Goal: Task Accomplishment & Management: Complete application form

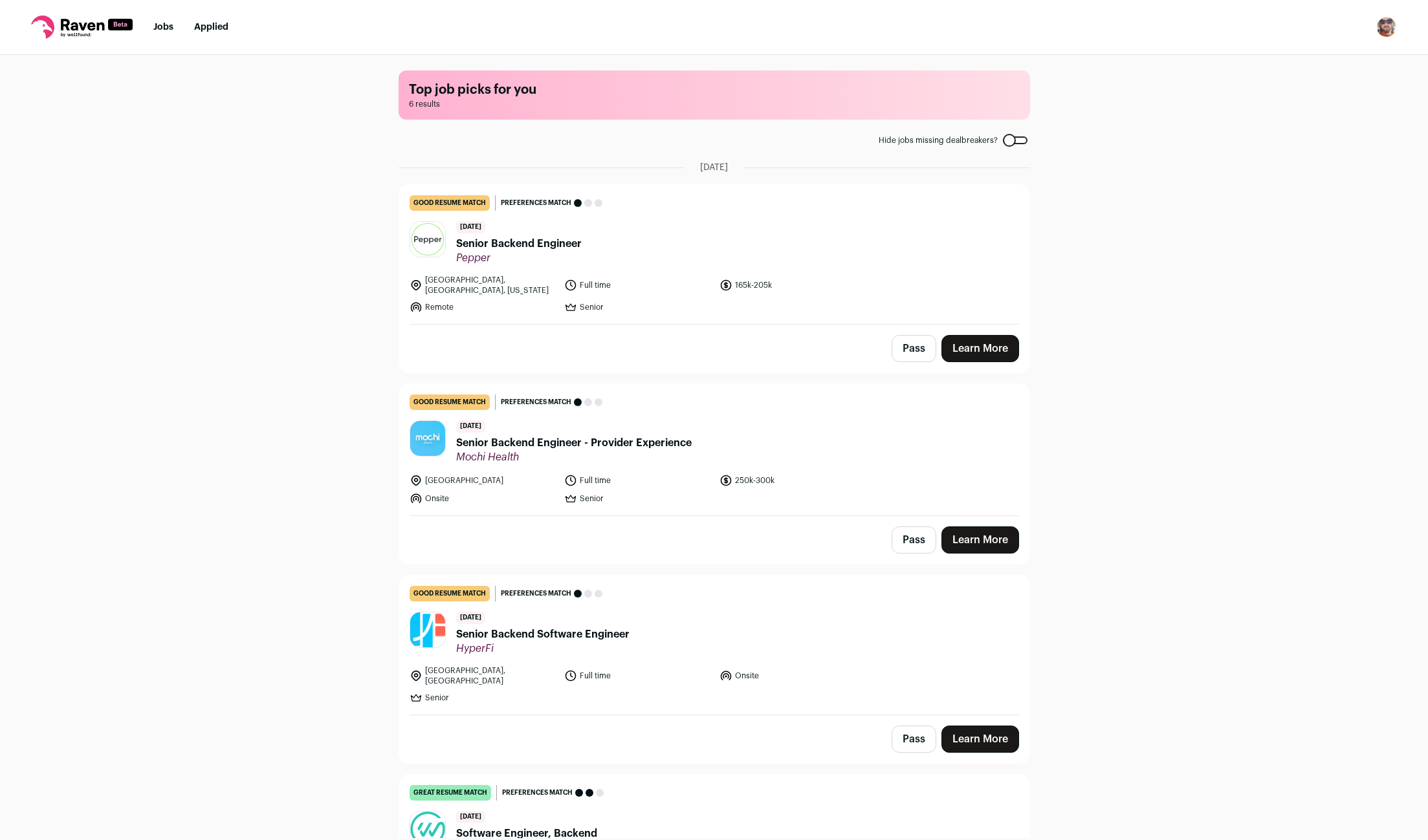
click at [1233, 438] on div "Top job picks for you 6 results Hide jobs missing dealbreakers? [DATE] good res…" at bounding box center [714, 446] width 1428 height 783
click at [898, 347] on button "Pass" at bounding box center [914, 348] width 45 height 27
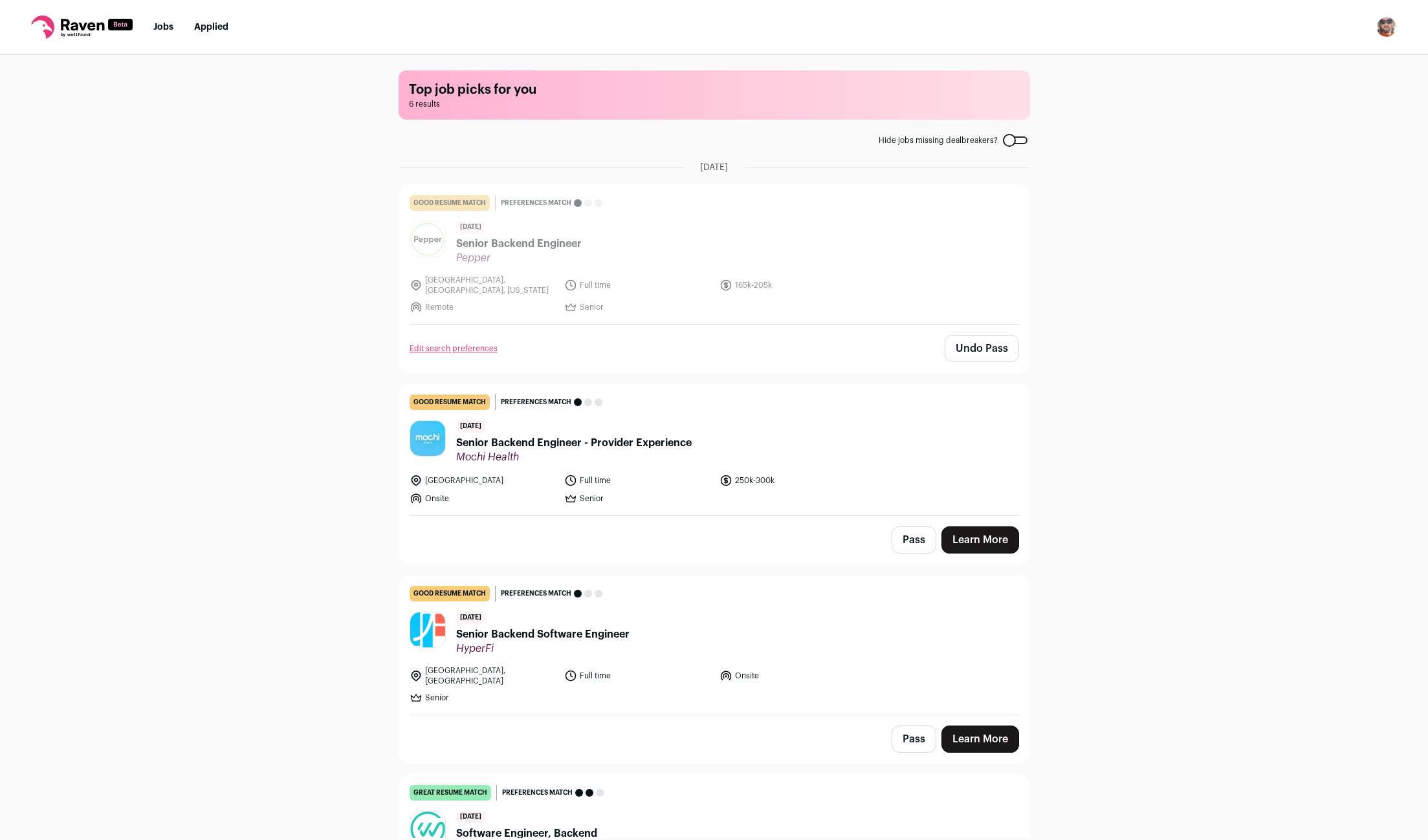
click at [1300, 512] on div "Top job picks for you 6 results Hide jobs missing dealbreakers? [DATE] good res…" at bounding box center [714, 446] width 1428 height 783
click at [574, 435] on span "Senior Backend Engineer - Provider Experience" at bounding box center [574, 443] width 235 height 15
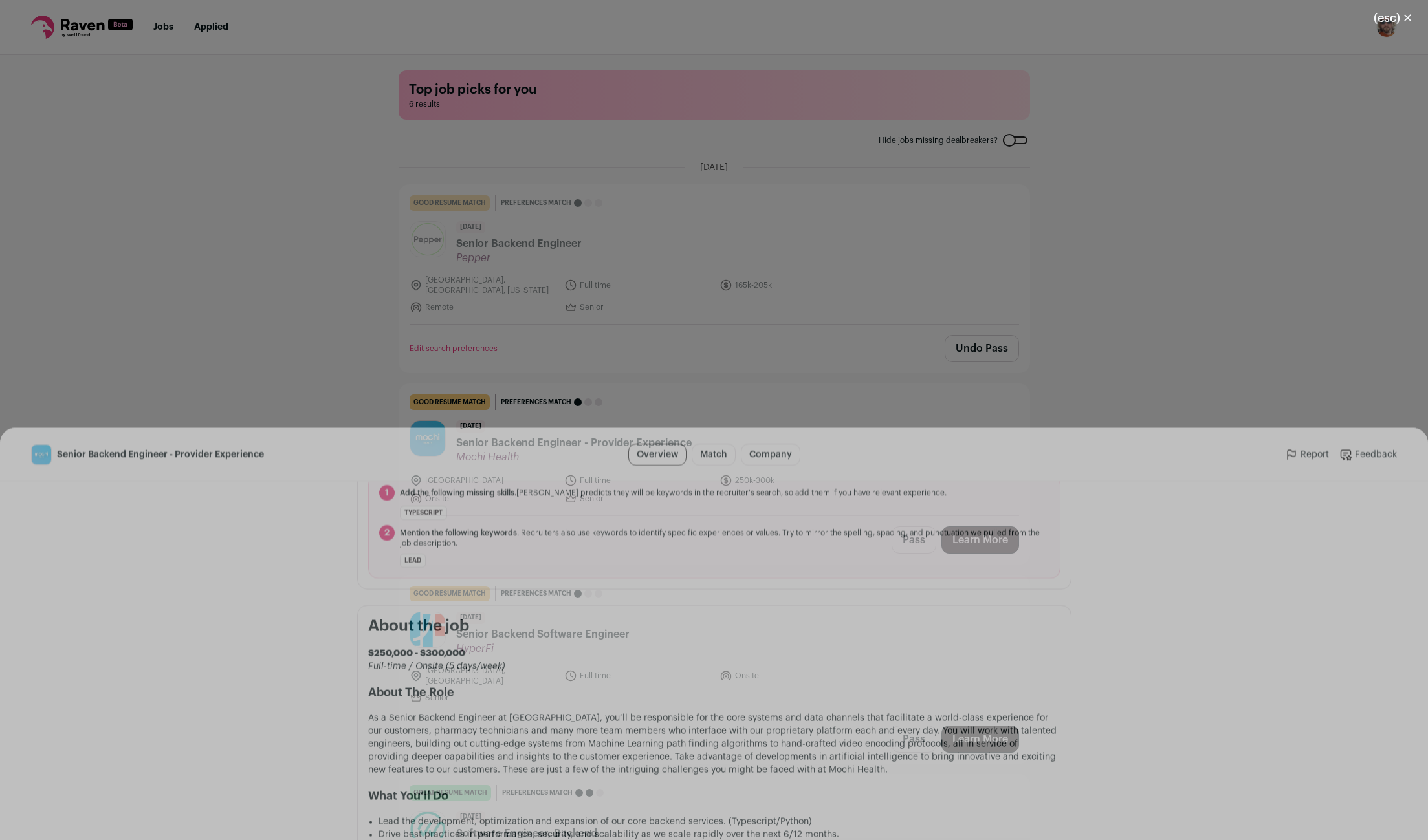
scroll to position [512, 0]
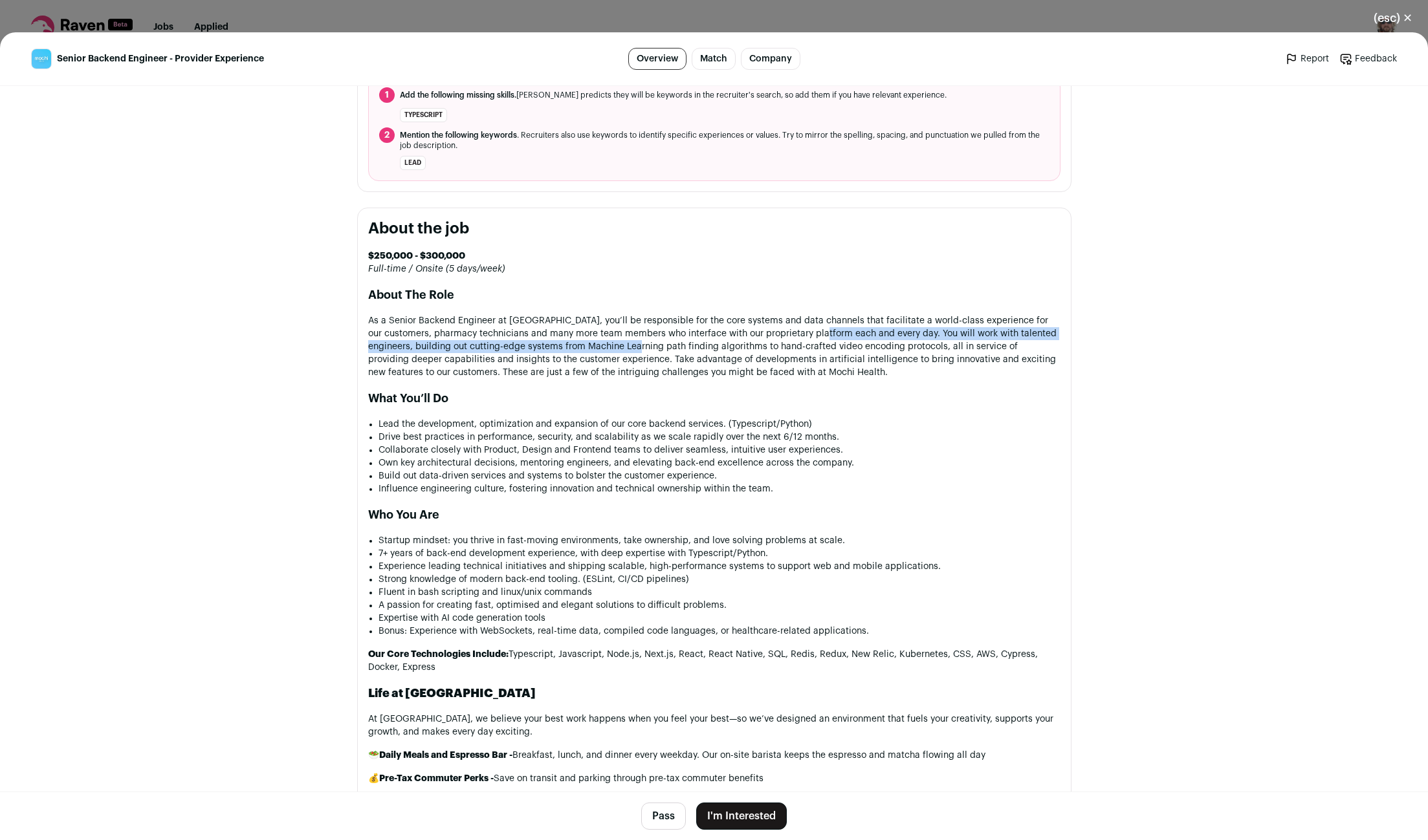
drag, startPoint x: 659, startPoint y: 345, endPoint x: 844, endPoint y: 338, distance: 185.1
click at [840, 338] on p "As a Senior Backend Engineer at [GEOGRAPHIC_DATA], you’ll be responsible for th…" at bounding box center [714, 347] width 692 height 65
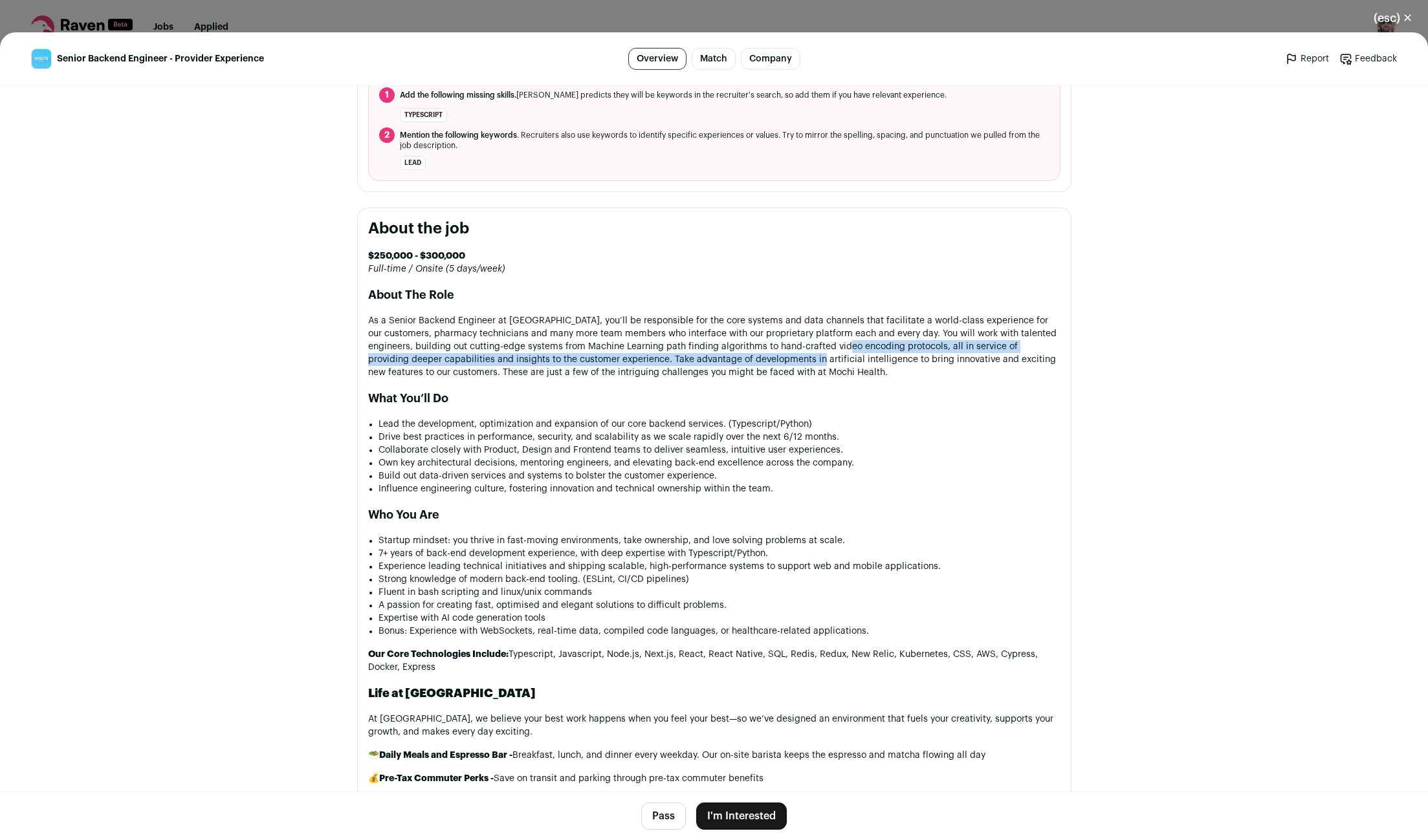
drag, startPoint x: 917, startPoint y: 351, endPoint x: 794, endPoint y: 357, distance: 123.1
click at [794, 357] on p "As a Senior Backend Engineer at [GEOGRAPHIC_DATA], you’ll be responsible for th…" at bounding box center [714, 347] width 692 height 65
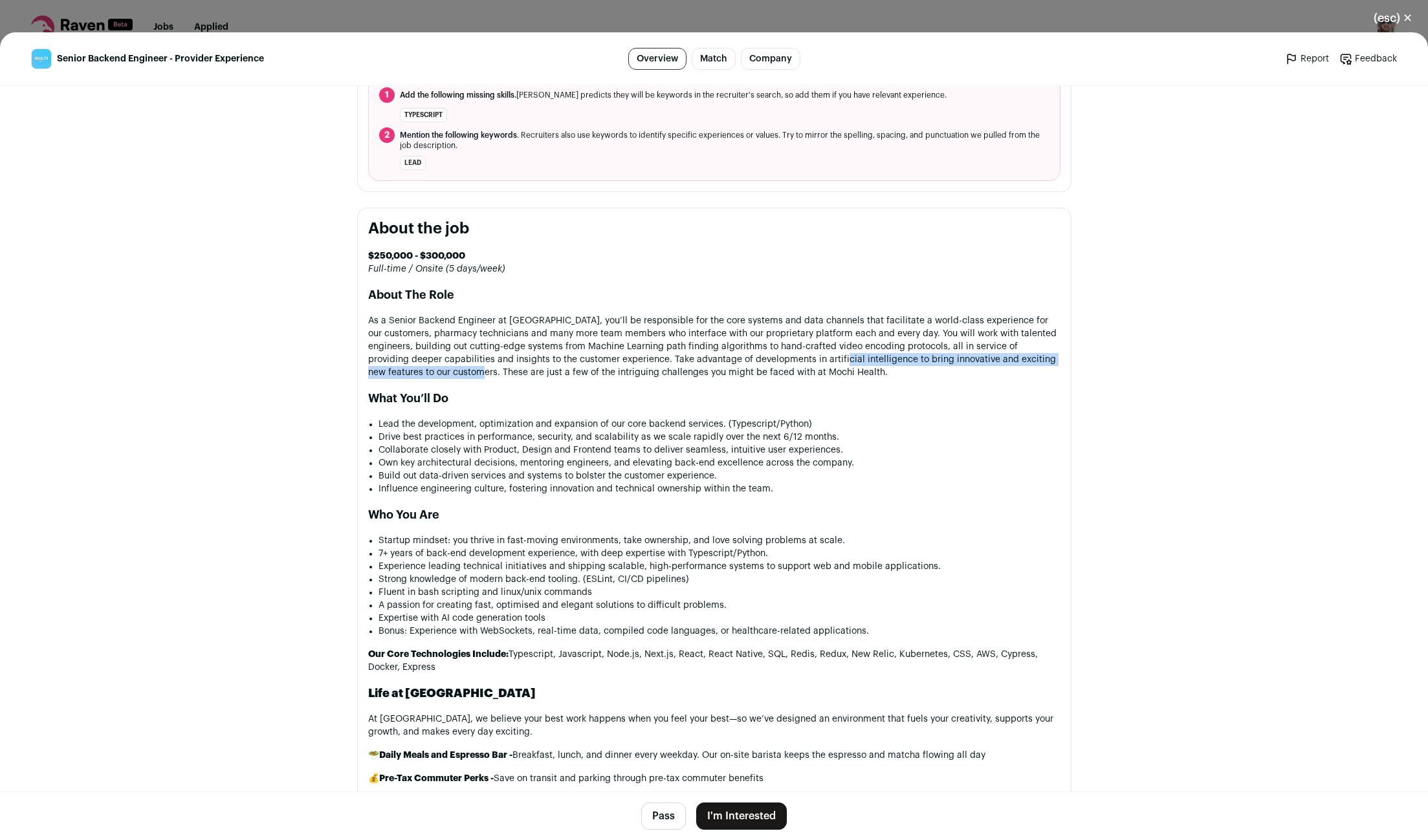
drag, startPoint x: 816, startPoint y: 358, endPoint x: 450, endPoint y: 373, distance: 366.3
click at [446, 375] on p "As a Senior Backend Engineer at [GEOGRAPHIC_DATA], you’ll be responsible for th…" at bounding box center [714, 347] width 692 height 65
drag, startPoint x: 517, startPoint y: 371, endPoint x: 638, endPoint y: 372, distance: 121.0
click at [635, 372] on p "As a Senior Backend Engineer at [GEOGRAPHIC_DATA], you’ll be responsible for th…" at bounding box center [714, 347] width 692 height 65
drag, startPoint x: 465, startPoint y: 420, endPoint x: 505, endPoint y: 418, distance: 40.0
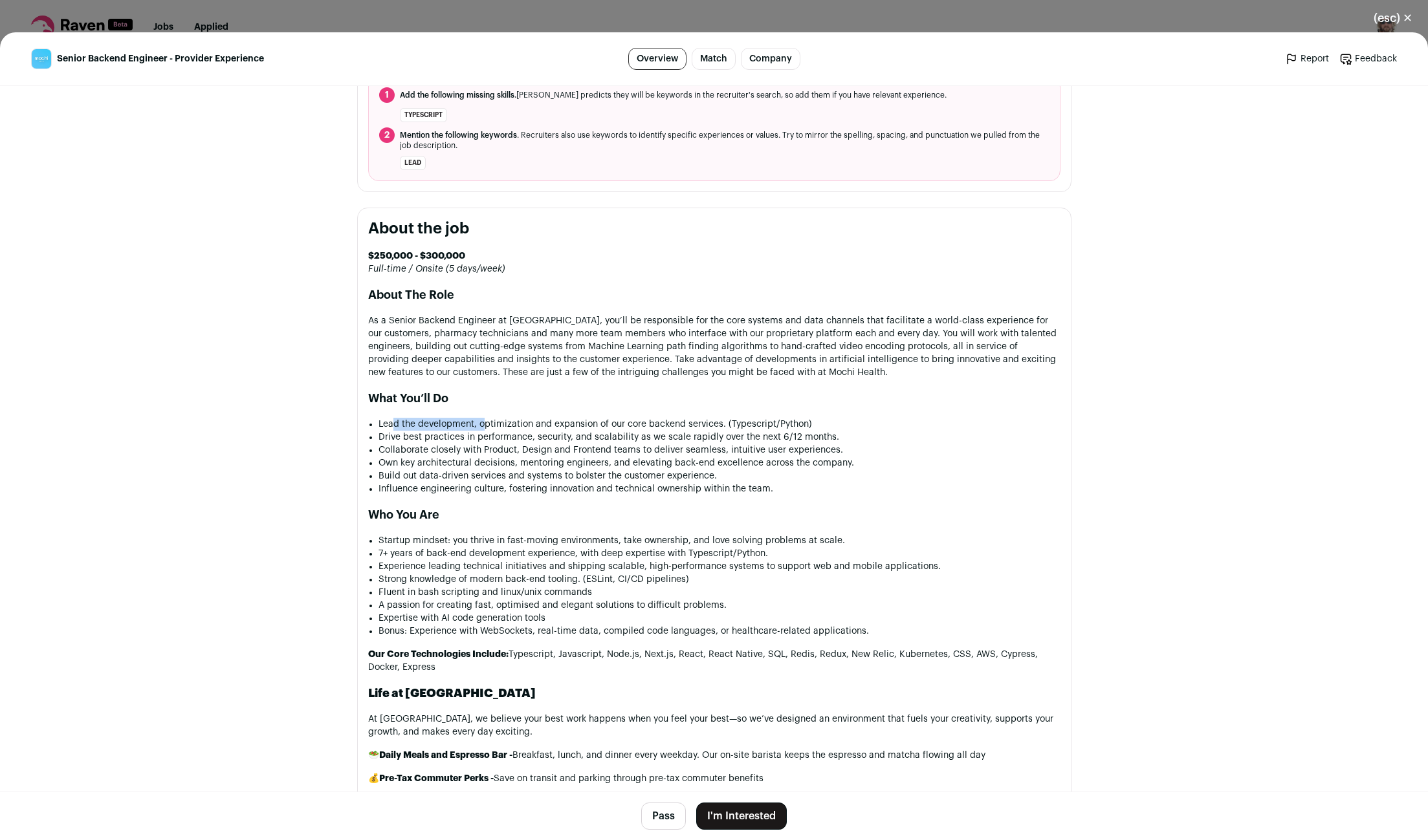
click at [500, 418] on div "$250,000 - $300,000 Full-time / Onsite (5 days/week) About The Role As a Senior…" at bounding box center [714, 701] width 692 height 902
drag, startPoint x: 524, startPoint y: 418, endPoint x: 663, endPoint y: 414, distance: 139.1
click at [656, 414] on div "$250,000 - $300,000 Full-time / Onsite (5 days/week) About The Role As a Senior…" at bounding box center [714, 701] width 692 height 902
drag, startPoint x: 485, startPoint y: 436, endPoint x: 516, endPoint y: 437, distance: 31.0
click at [508, 437] on li "Drive best practices in performance, security, and scalability as we scale rapi…" at bounding box center [719, 437] width 682 height 13
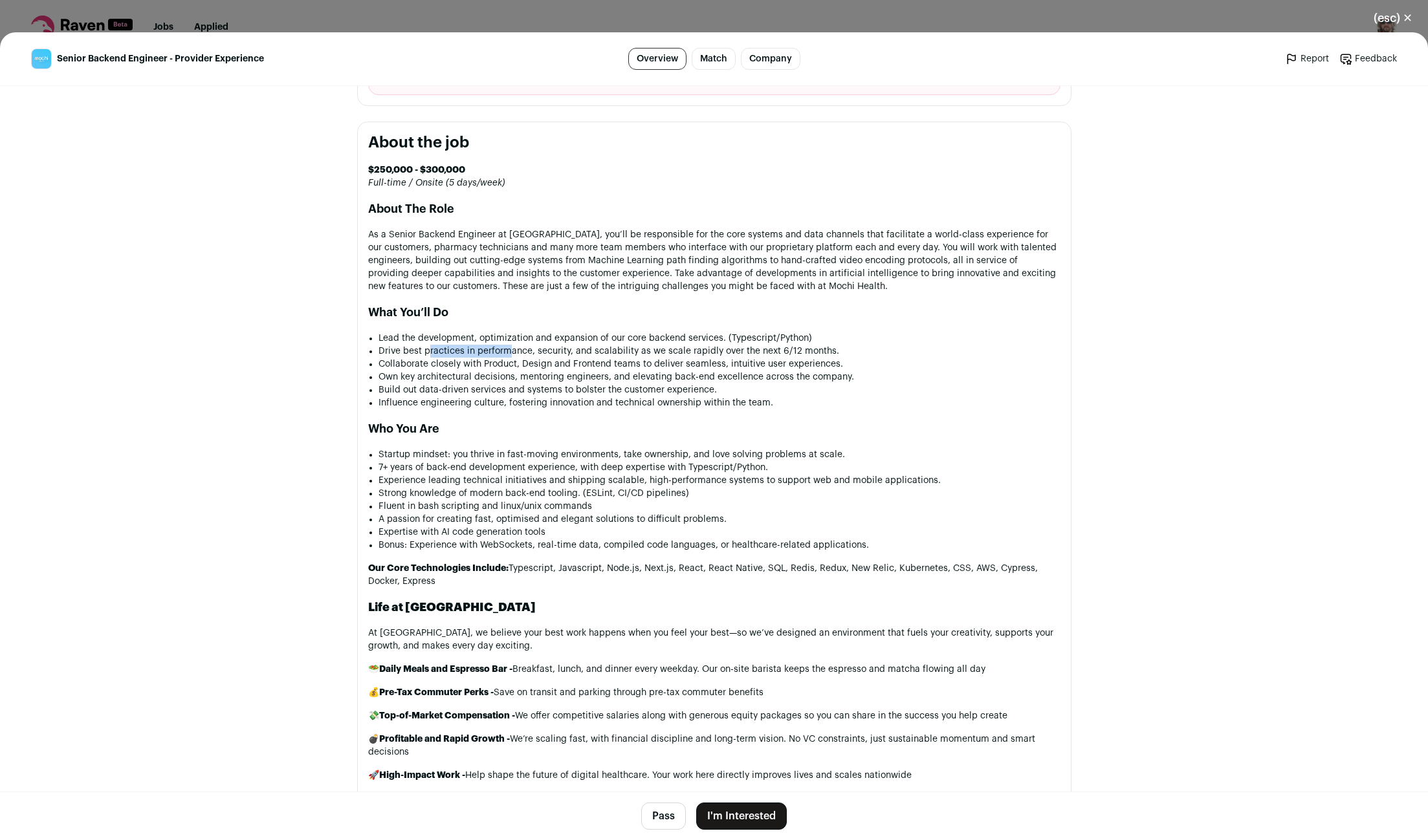
scroll to position [597, 0]
drag, startPoint x: 662, startPoint y: 351, endPoint x: 775, endPoint y: 350, distance: 113.0
click at [775, 350] on li "Drive best practices in performance, security, and scalability as we scale rapi…" at bounding box center [719, 351] width 682 height 13
drag, startPoint x: 479, startPoint y: 363, endPoint x: 538, endPoint y: 364, distance: 59.0
click at [530, 363] on li "Collaborate closely with Product, Design and Frontend teams to deliver seamless…" at bounding box center [719, 365] width 682 height 13
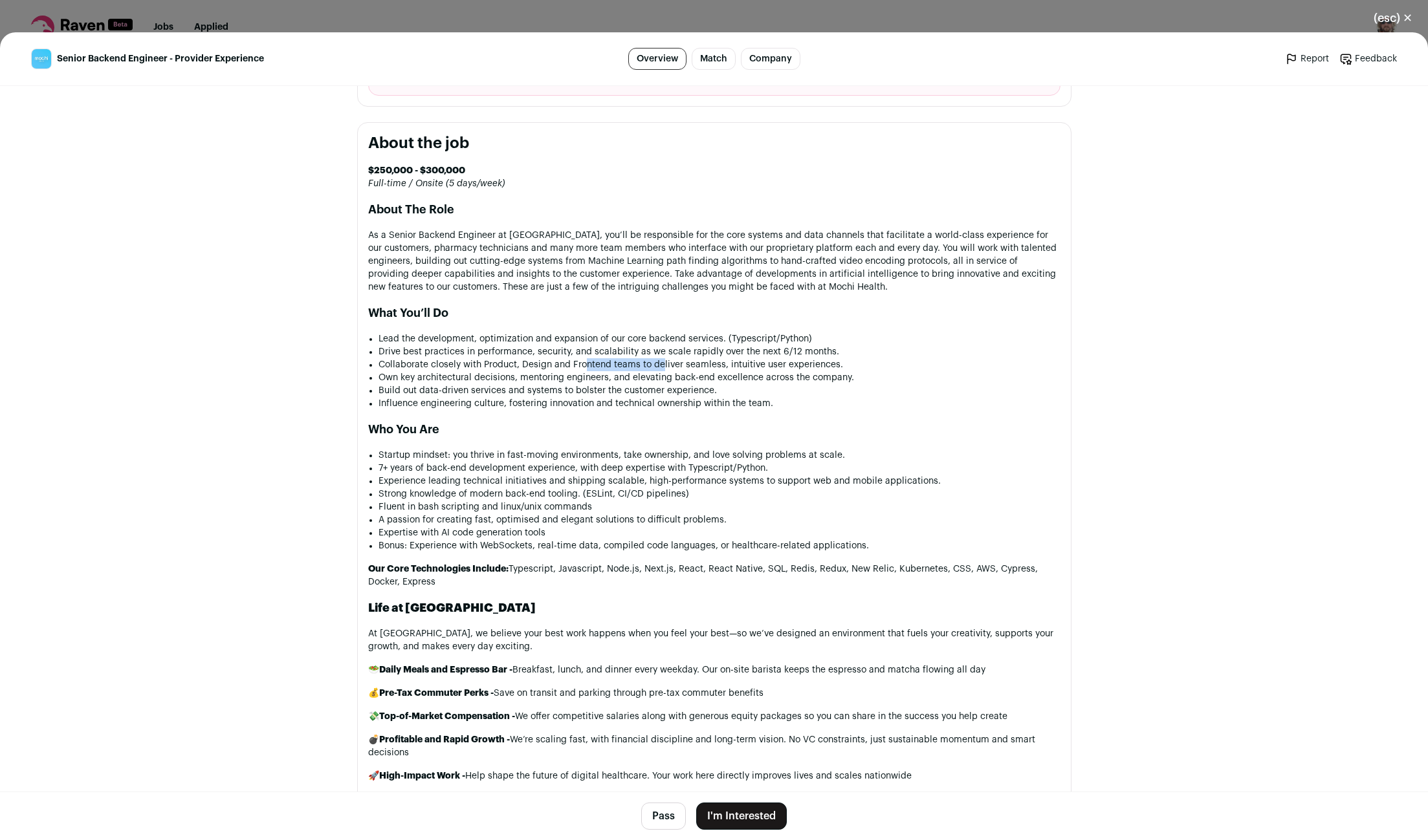
drag, startPoint x: 592, startPoint y: 367, endPoint x: 678, endPoint y: 366, distance: 86.0
click at [674, 366] on li "Collaborate closely with Product, Design and Frontend teams to deliver seamless…" at bounding box center [719, 365] width 682 height 13
drag, startPoint x: 746, startPoint y: 367, endPoint x: 436, endPoint y: 384, distance: 310.5
click at [436, 384] on ul "Lead the development, optimization and expansion of our core backend services. …" at bounding box center [719, 371] width 682 height 78
drag, startPoint x: 541, startPoint y: 376, endPoint x: 658, endPoint y: 372, distance: 117.1
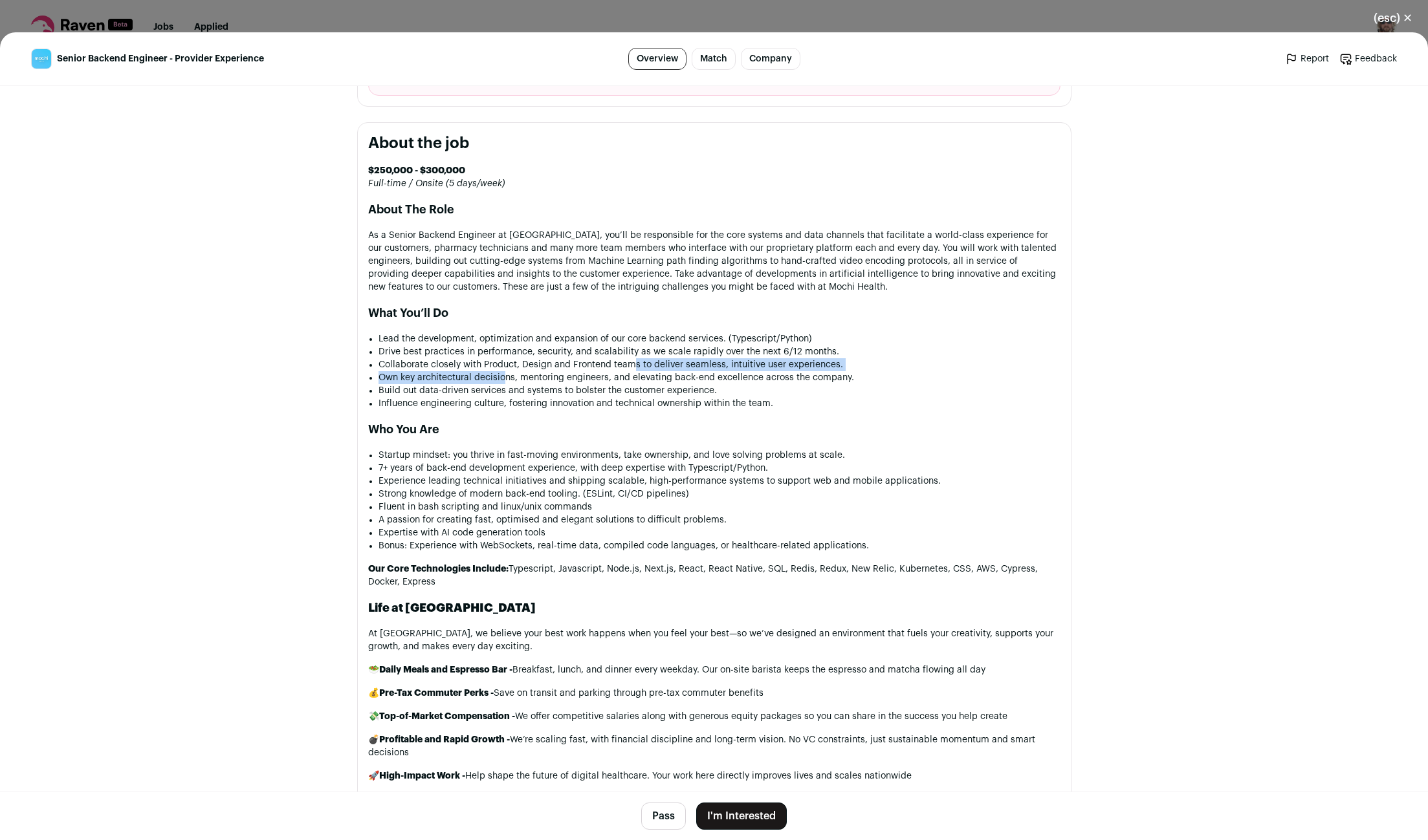
click at [642, 372] on ul "Lead the development, optimization and expansion of our core backend services. …" at bounding box center [719, 371] width 682 height 78
drag, startPoint x: 710, startPoint y: 380, endPoint x: 478, endPoint y: 398, distance: 232.7
click at [478, 398] on ul "Lead the development, optimization and expansion of our core backend services. …" at bounding box center [719, 371] width 682 height 78
drag, startPoint x: 522, startPoint y: 395, endPoint x: 614, endPoint y: 394, distance: 92.0
click at [599, 394] on li "Build out data-driven services and systems to bolster the customer experience." at bounding box center [719, 390] width 682 height 13
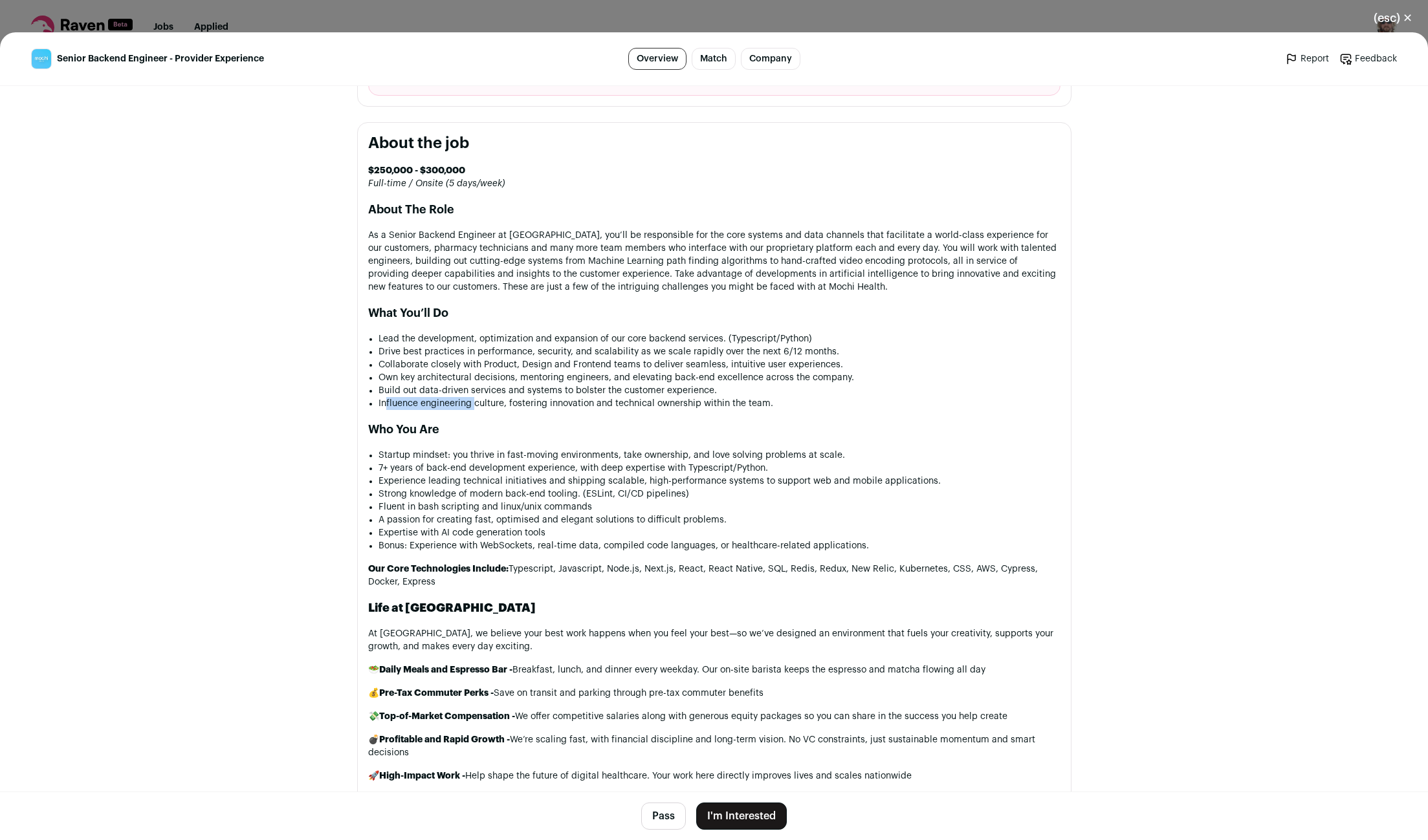
drag, startPoint x: 384, startPoint y: 411, endPoint x: 487, endPoint y: 408, distance: 103.0
click at [477, 408] on li "Influence engineering culture, fostering innovation and technical ownership wit…" at bounding box center [719, 403] width 682 height 13
drag, startPoint x: 574, startPoint y: 408, endPoint x: 638, endPoint y: 408, distance: 64.0
click at [633, 408] on li "Influence engineering culture, fostering innovation and technical ownership wit…" at bounding box center [719, 403] width 682 height 13
drag, startPoint x: 436, startPoint y: 462, endPoint x: 565, endPoint y: 466, distance: 129.1
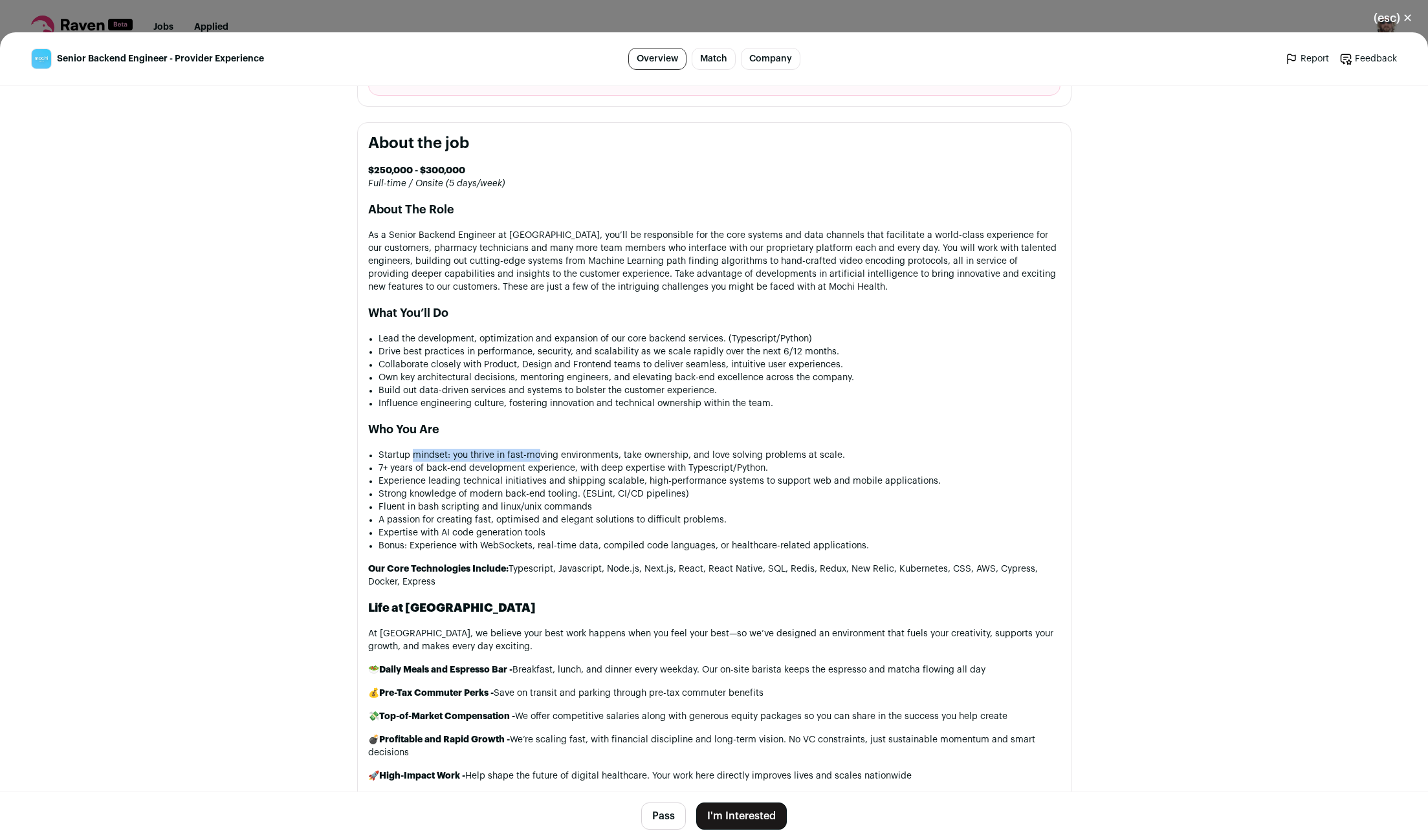
click at [557, 462] on li "Startup mindset: you thrive in fast-moving environments, take ownership, and lo…" at bounding box center [719, 455] width 682 height 13
drag, startPoint x: 586, startPoint y: 479, endPoint x: 674, endPoint y: 479, distance: 88.0
click at [669, 475] on li "7+ years of back-end development experience, with deep expertise with Typescrip…" at bounding box center [719, 468] width 682 height 13
drag, startPoint x: 728, startPoint y: 463, endPoint x: 456, endPoint y: 476, distance: 272.3
click at [456, 476] on ul "Startup mindset: you thrive in fast-moving environments, take ownership, and lo…" at bounding box center [719, 500] width 682 height 103
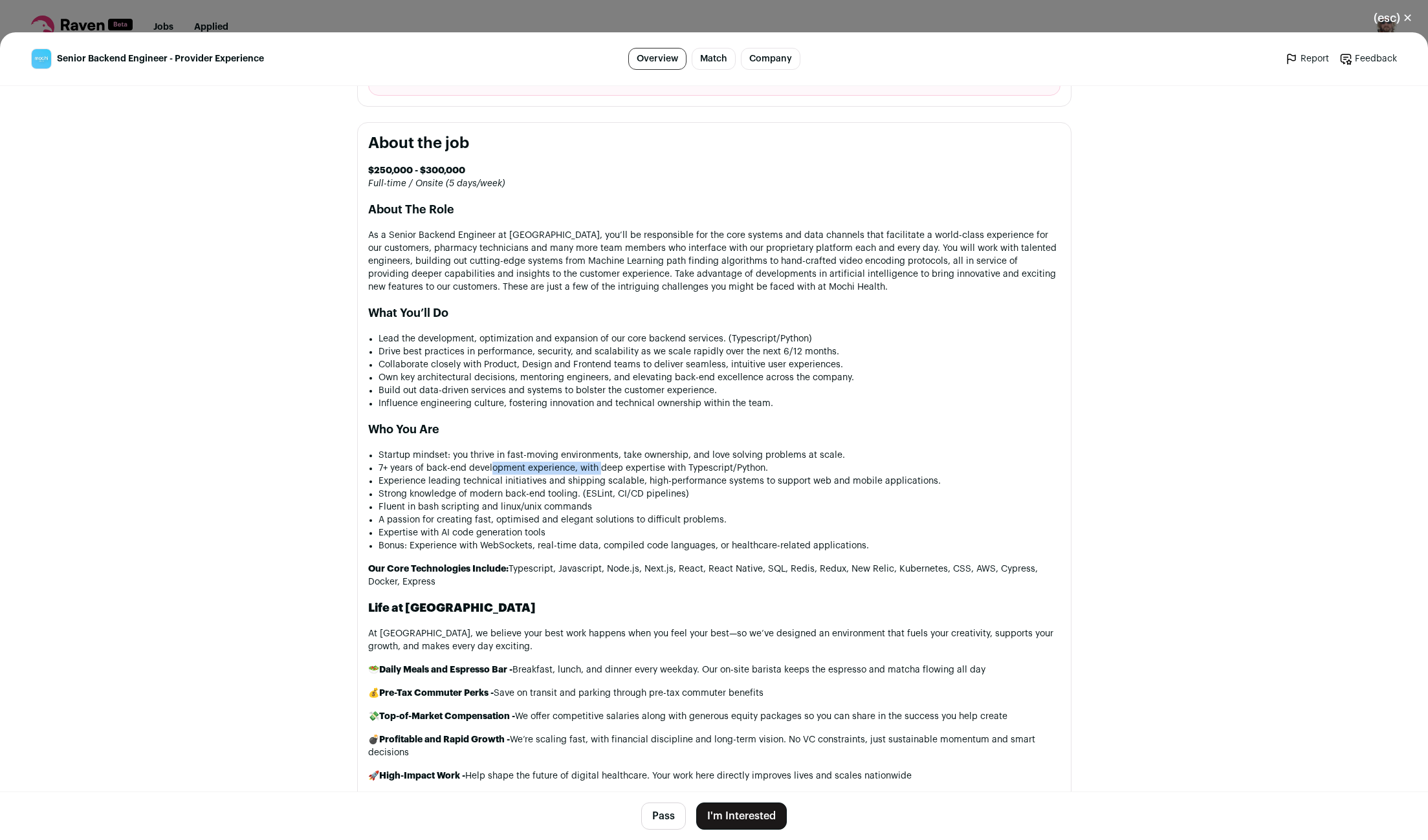
drag, startPoint x: 504, startPoint y: 477, endPoint x: 608, endPoint y: 479, distance: 104.0
click at [603, 475] on li "7+ years of back-end development experience, with deep expertise with Typescrip…" at bounding box center [719, 468] width 682 height 13
drag, startPoint x: 413, startPoint y: 491, endPoint x: 538, endPoint y: 495, distance: 125.1
click at [538, 488] on li "Experience leading technical initiatives and shipping scalable, high-performanc…" at bounding box center [719, 481] width 682 height 13
drag, startPoint x: 595, startPoint y: 495, endPoint x: 742, endPoint y: 496, distance: 147.0
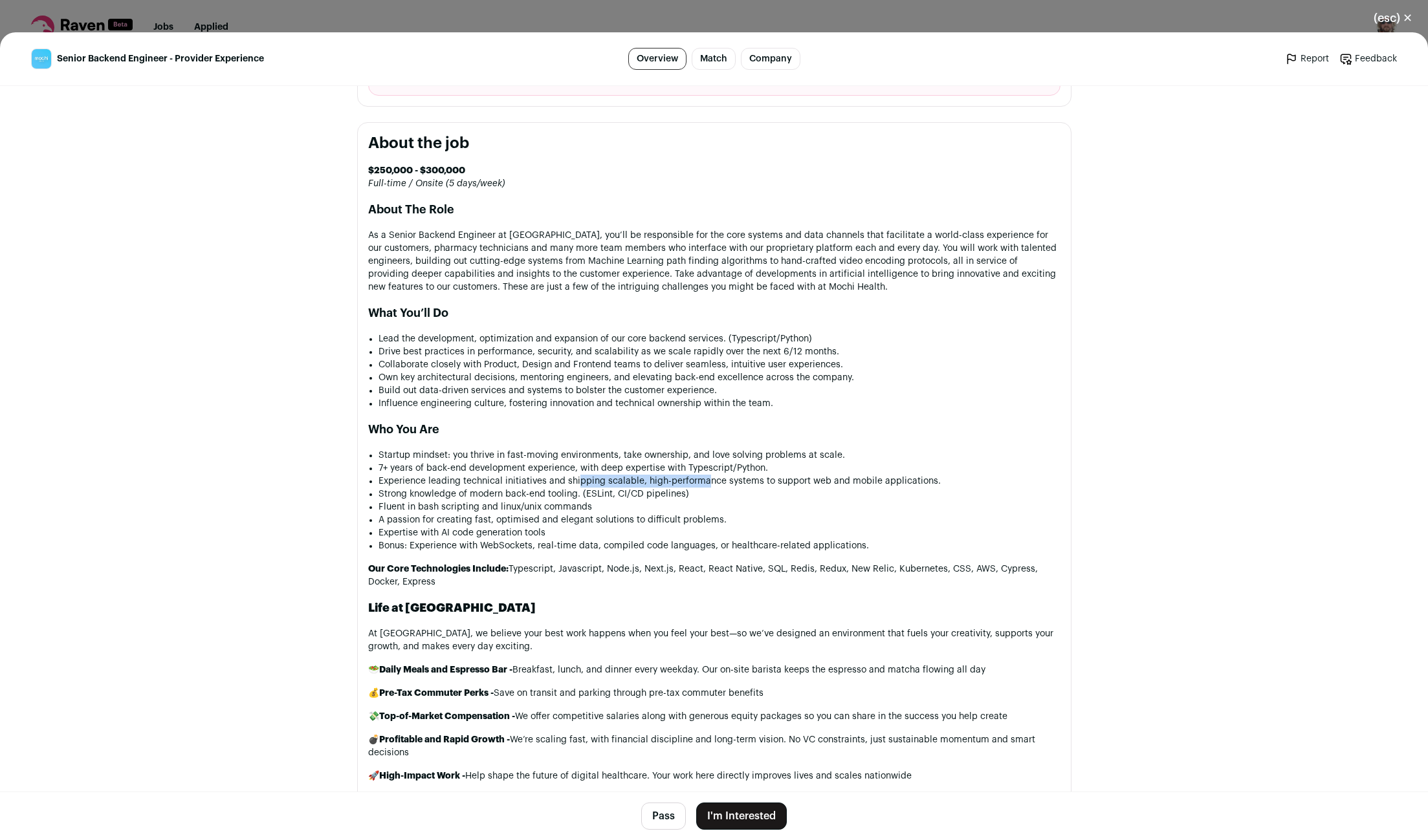
click at [726, 488] on li "Experience leading technical initiatives and shipping scalable, high-performanc…" at bounding box center [719, 481] width 682 height 13
drag, startPoint x: 423, startPoint y: 521, endPoint x: 497, endPoint y: 522, distance: 74.0
click at [479, 513] on li "Fluent in bash scripting and linux/unix commands" at bounding box center [719, 507] width 682 height 13
drag, startPoint x: 480, startPoint y: 561, endPoint x: 526, endPoint y: 563, distance: 46.0
click at [524, 553] on li "Bonus: Experience with WebSockets, real-time data, compiled code languages, or …" at bounding box center [719, 546] width 682 height 13
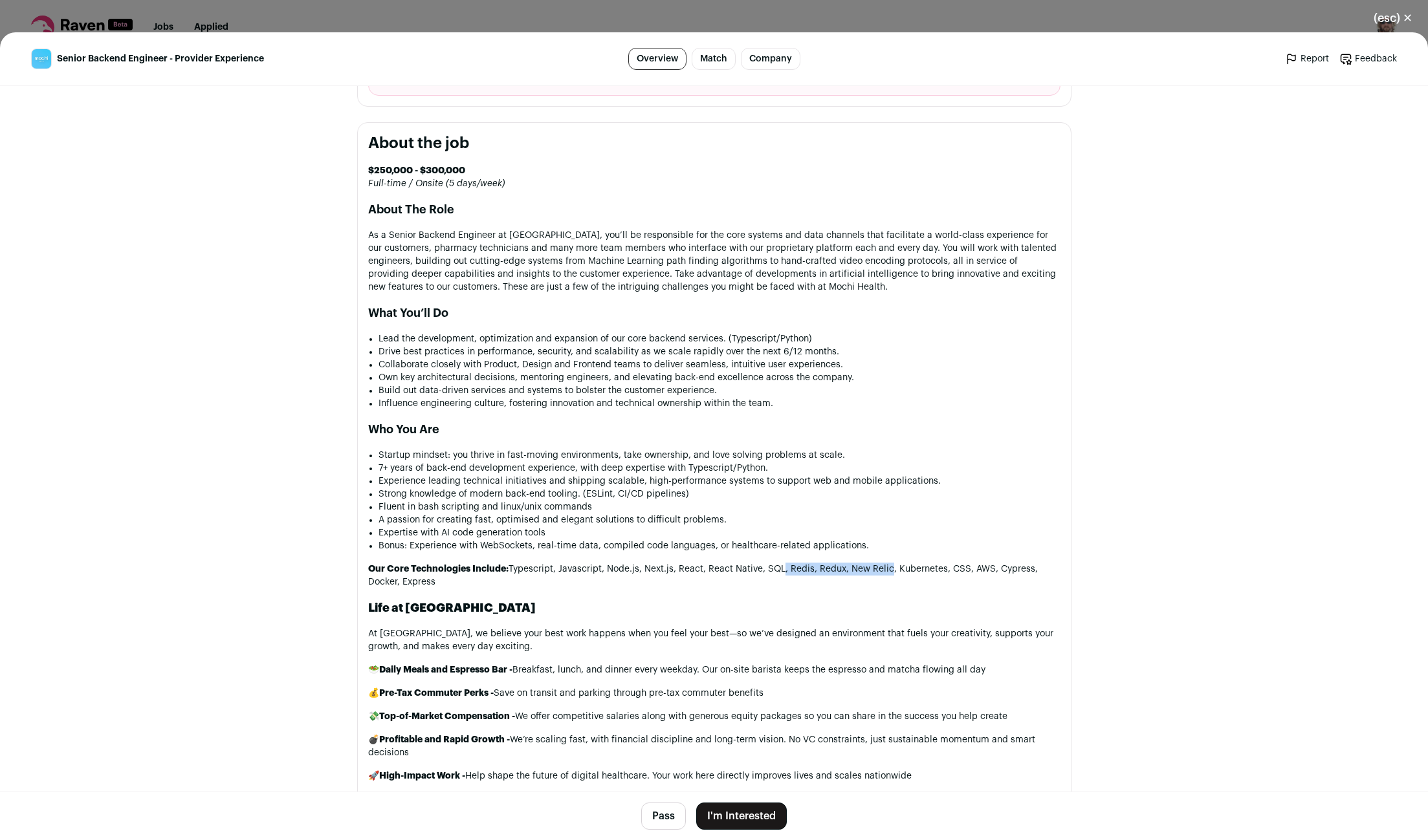
drag, startPoint x: 799, startPoint y: 580, endPoint x: 883, endPoint y: 582, distance: 84.0
click at [883, 582] on p "Our Core Technologies Include: Typescript, Javascript, Node.js, Next.js, React,…" at bounding box center [714, 576] width 692 height 26
drag, startPoint x: 554, startPoint y: 579, endPoint x: 838, endPoint y: 589, distance: 284.2
click at [831, 588] on p "Our Core Technologies Include: Typescript, Javascript, Node.js, Next.js, React,…" at bounding box center [714, 576] width 692 height 26
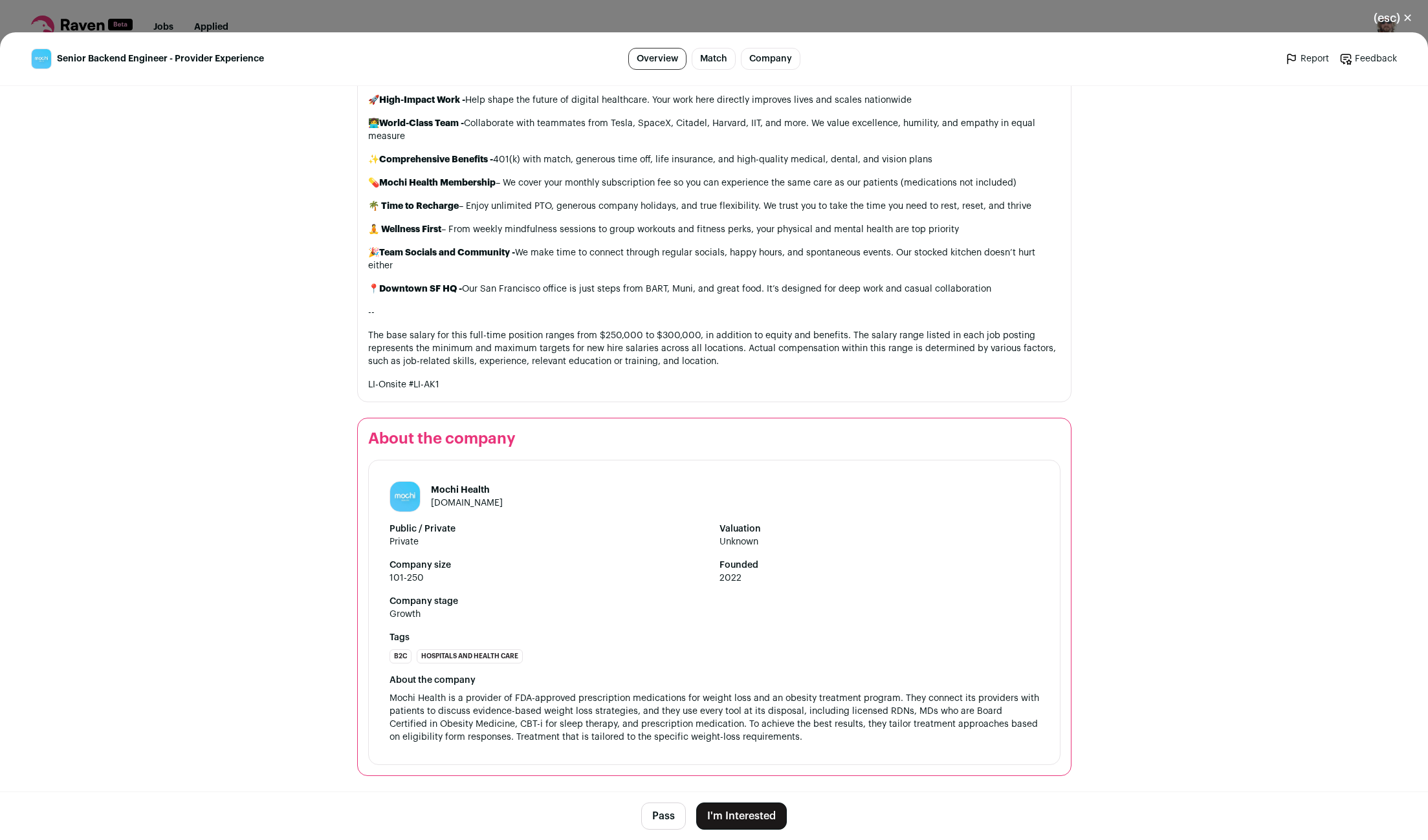
scroll to position [1281, 0]
click at [743, 814] on button "I'm Interested" at bounding box center [741, 815] width 90 height 27
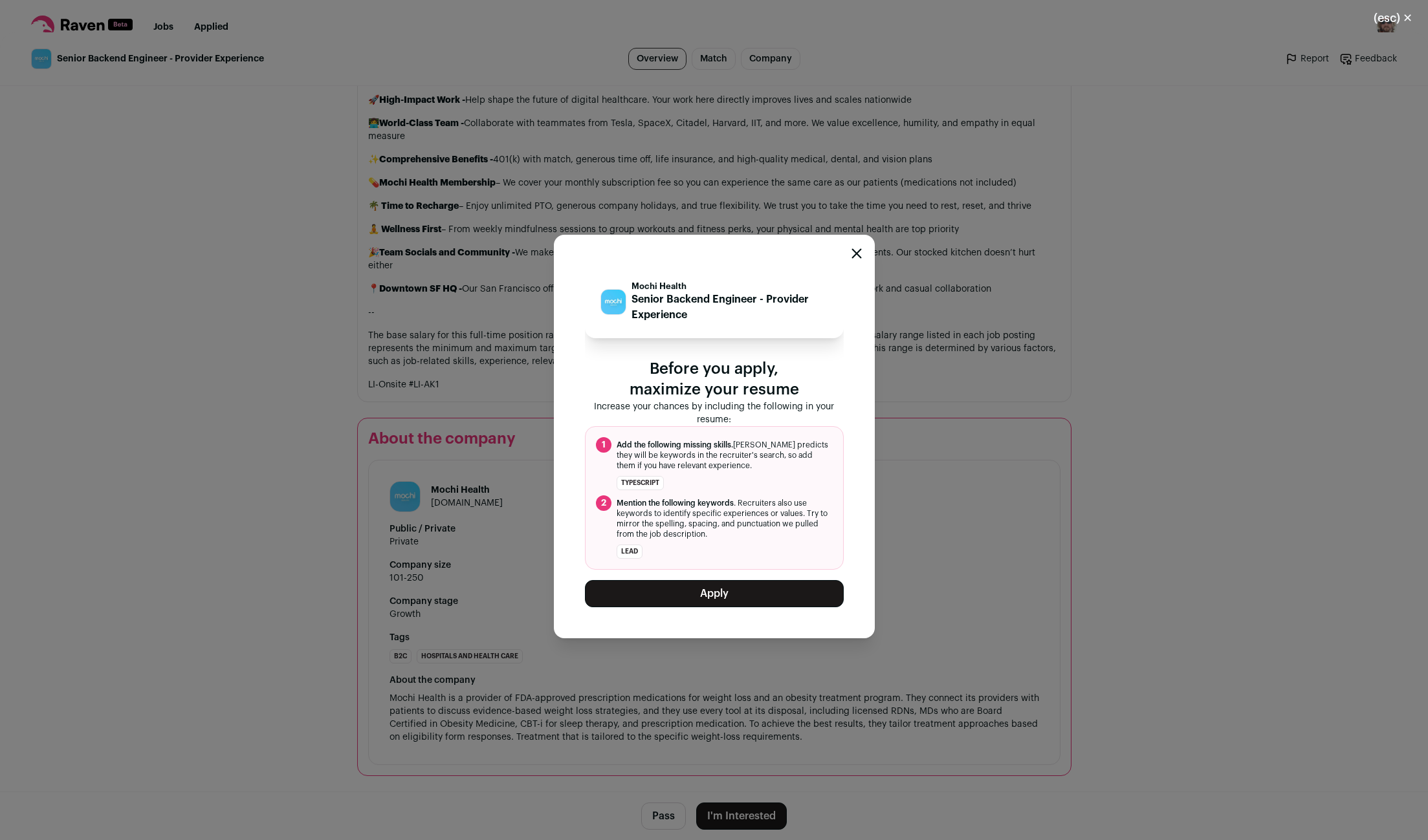
click at [658, 594] on button "Apply" at bounding box center [715, 593] width 259 height 27
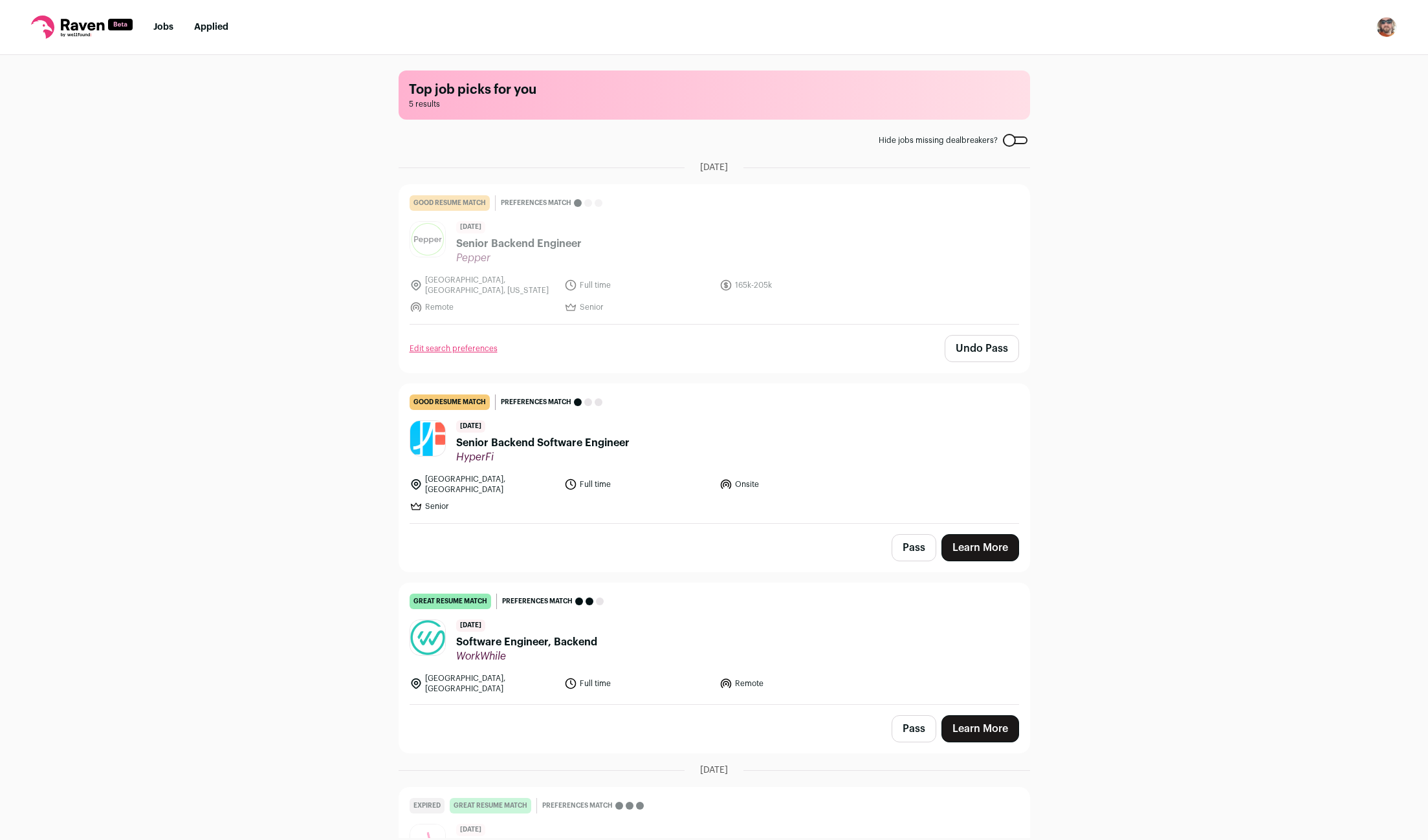
click at [791, 565] on ul "[DATE] good resume match You meet the must-have requirements but are missing so…" at bounding box center [714, 660] width 631 height 999
click at [564, 435] on span "Senior Backend Software Engineer" at bounding box center [543, 443] width 173 height 15
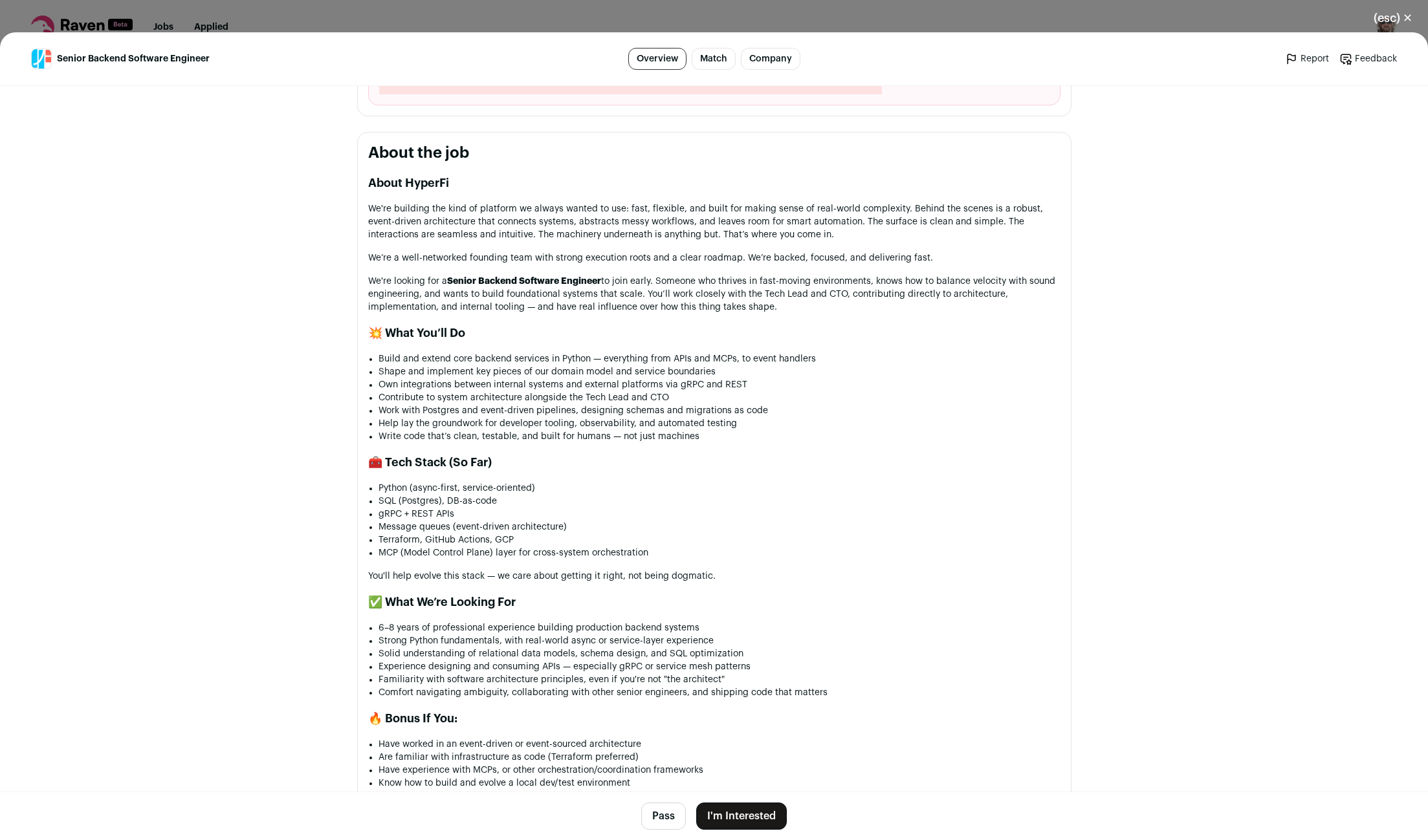
scroll to position [480, 0]
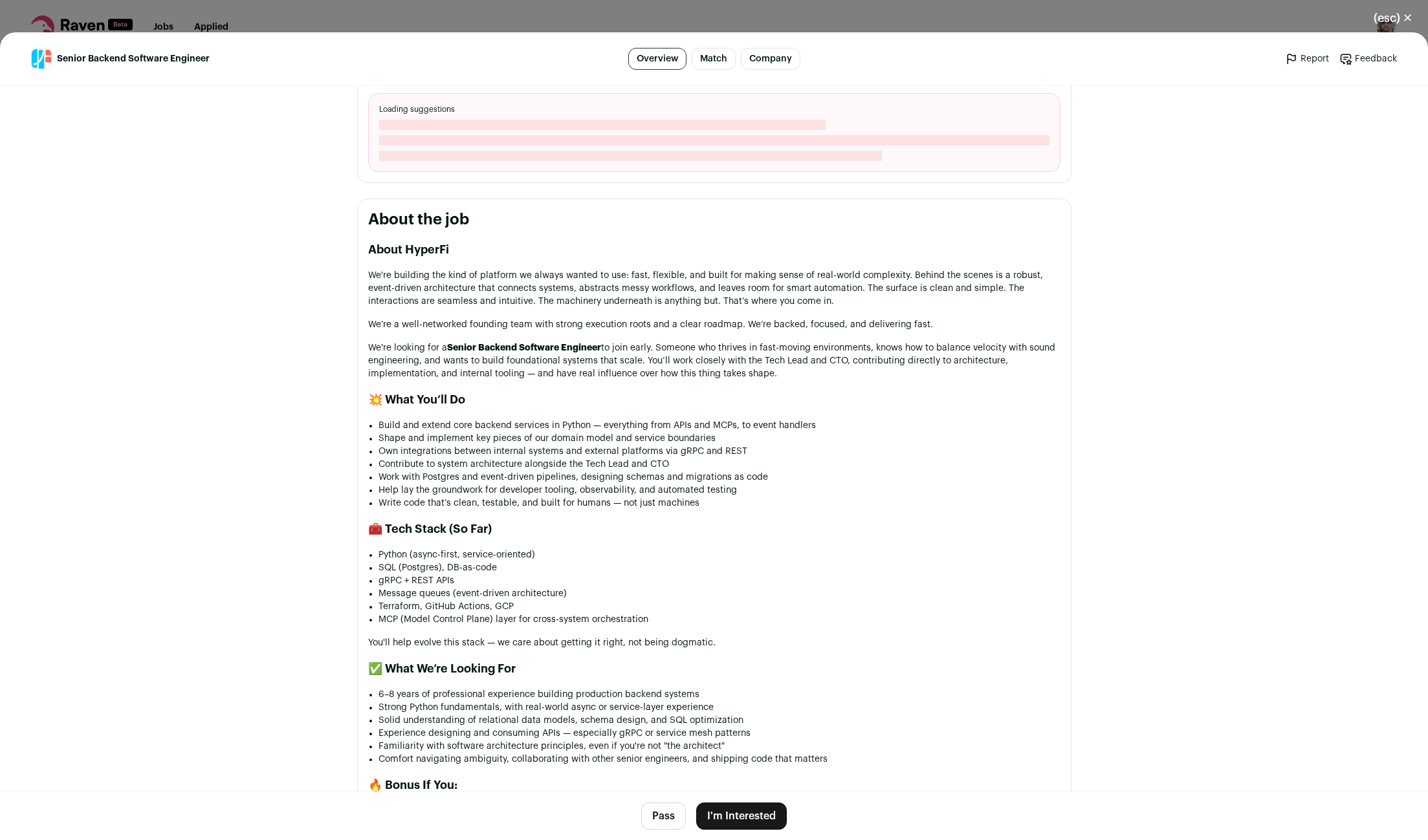
drag, startPoint x: 375, startPoint y: 416, endPoint x: 486, endPoint y: 409, distance: 111.2
click at [478, 410] on div "About HyperFi We're building the kind of platform we always wanted to use: fast…" at bounding box center [714, 593] width 692 height 706
drag, startPoint x: 484, startPoint y: 412, endPoint x: 598, endPoint y: 413, distance: 114.0
click at [578, 419] on li "Build and extend core backend services in Python — everything from APIs and MCP…" at bounding box center [719, 425] width 682 height 13
drag, startPoint x: 678, startPoint y: 448, endPoint x: 722, endPoint y: 448, distance: 44.0
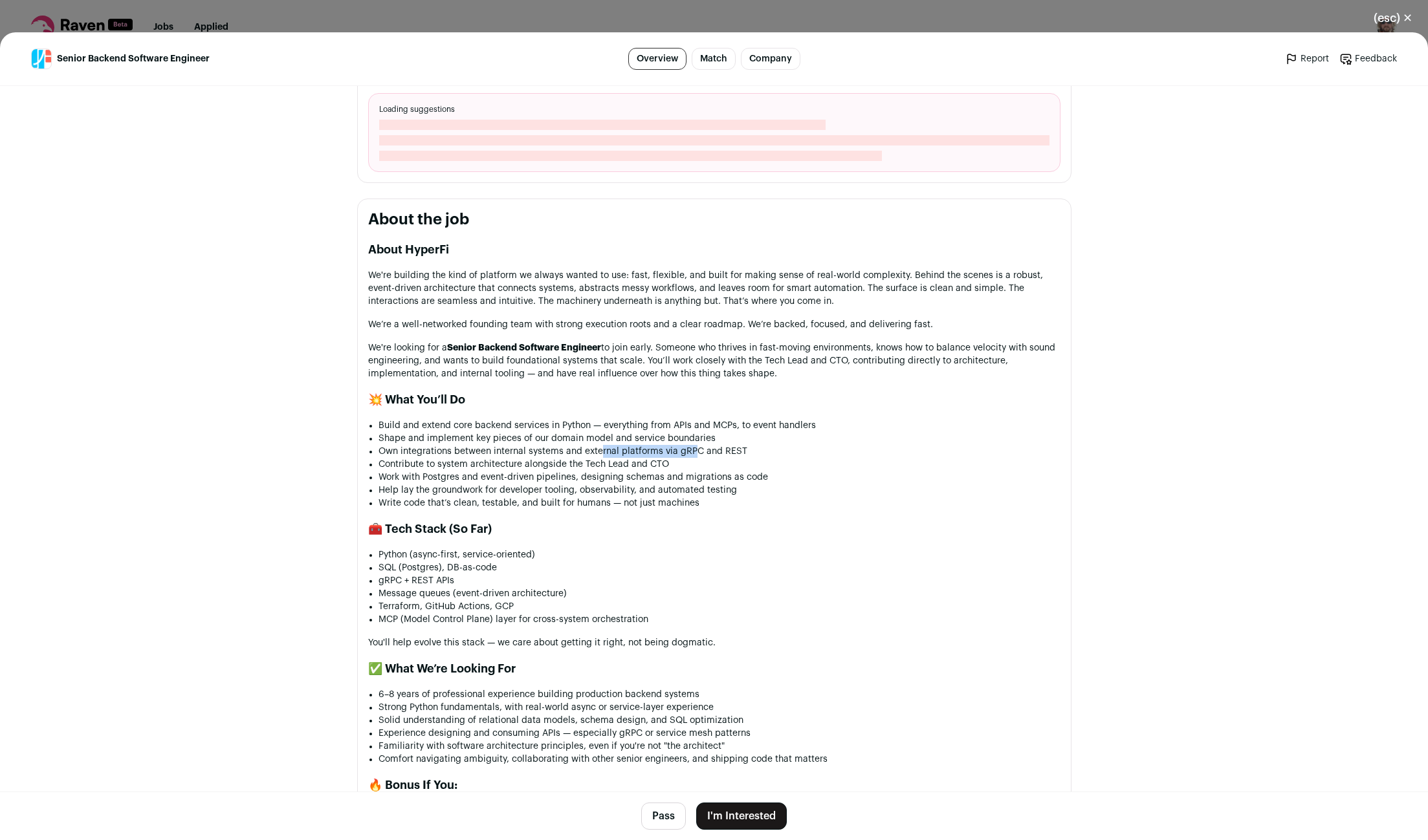
click at [701, 448] on li "Own integrations between internal systems and external platforms via gRPC and R…" at bounding box center [719, 451] width 682 height 13
drag, startPoint x: 392, startPoint y: 465, endPoint x: 534, endPoint y: 463, distance: 142.0
click at [513, 463] on li "Contribute to system architecture alongside the Tech Lead and CTO" at bounding box center [719, 464] width 682 height 13
drag, startPoint x: 558, startPoint y: 457, endPoint x: 639, endPoint y: 458, distance: 81.0
click at [626, 458] on li "Contribute to system architecture alongside the Tech Lead and CTO" at bounding box center [719, 464] width 682 height 13
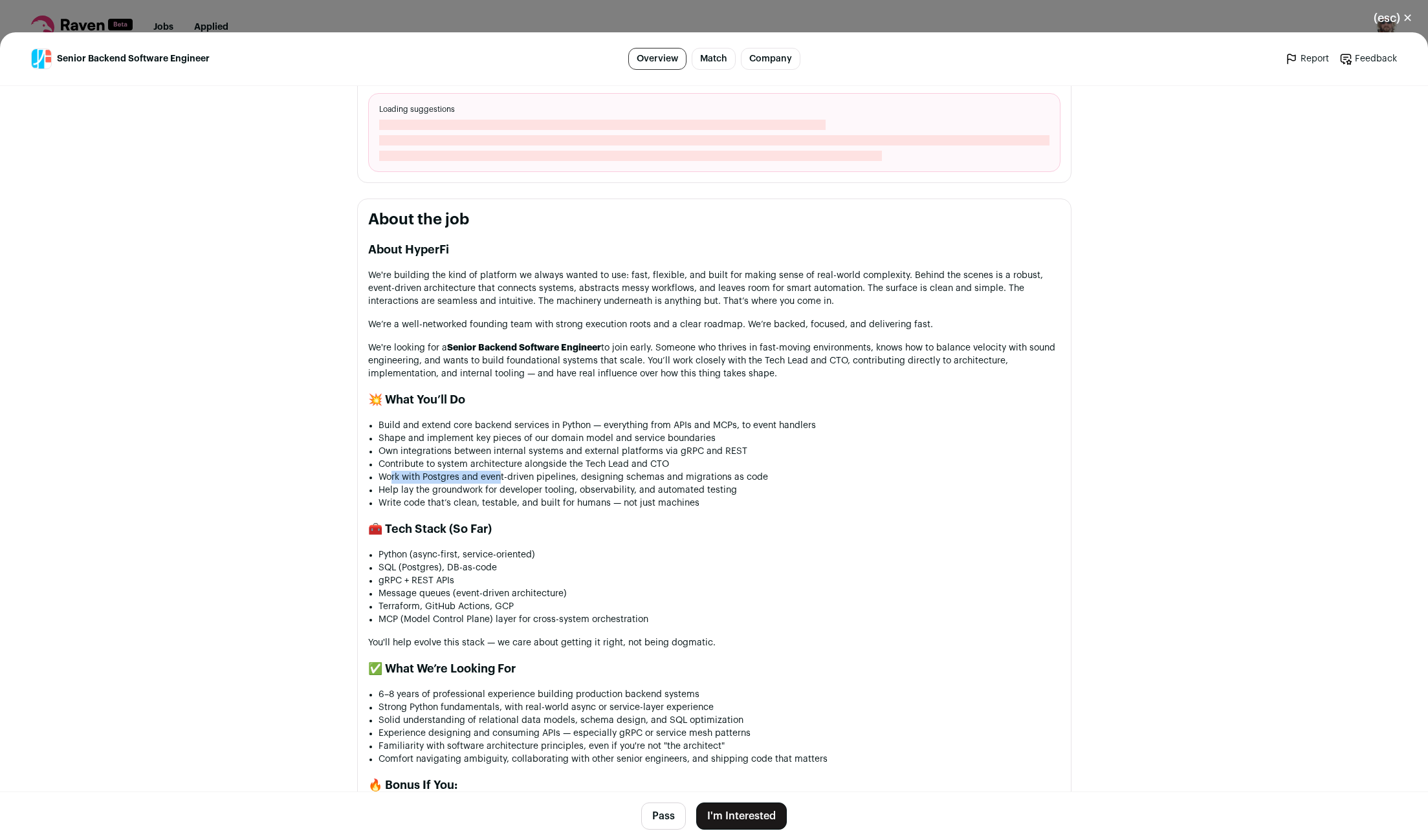
drag, startPoint x: 393, startPoint y: 474, endPoint x: 513, endPoint y: 474, distance: 120.0
click at [504, 474] on li "Work with Postgres and event-driven pipelines, designing schemas and migrations…" at bounding box center [719, 477] width 682 height 13
drag, startPoint x: 578, startPoint y: 469, endPoint x: 594, endPoint y: 469, distance: 16.0
click at [589, 471] on li "Work with Postgres and event-driven pipelines, designing schemas and migrations…" at bounding box center [719, 477] width 682 height 13
drag, startPoint x: 525, startPoint y: 481, endPoint x: 624, endPoint y: 486, distance: 99.1
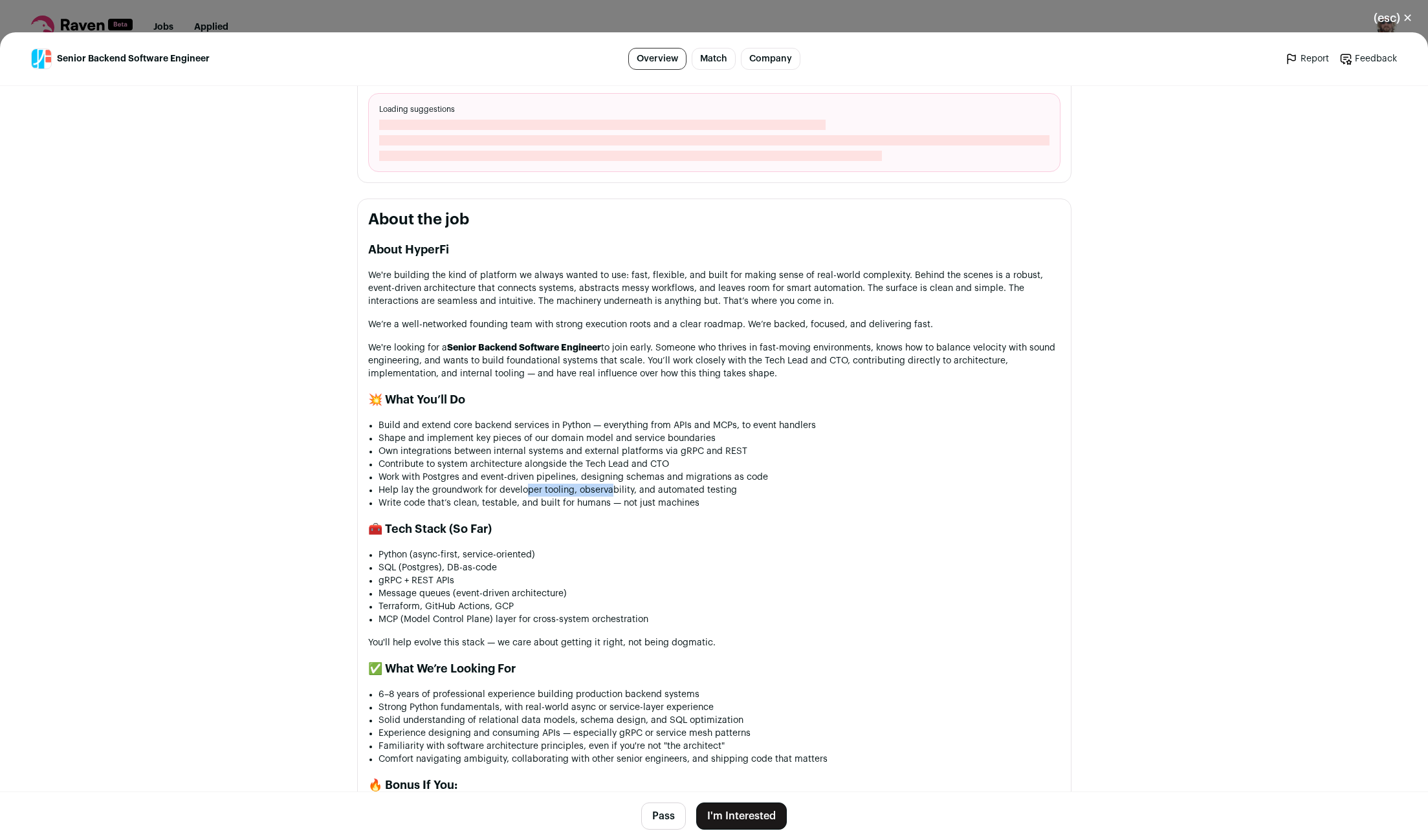
click at [619, 487] on li "Help lay the groundwork for developer tooling, observability, and automated tes…" at bounding box center [719, 490] width 682 height 13
drag, startPoint x: 410, startPoint y: 502, endPoint x: 497, endPoint y: 496, distance: 87.2
click at [490, 496] on li "Write code that’s clean, testable, and built for humans — not just machines" at bounding box center [719, 502] width 682 height 13
drag, startPoint x: 391, startPoint y: 556, endPoint x: 485, endPoint y: 552, distance: 94.1
click at [481, 552] on li "Python (async-first, service-oriented)" at bounding box center [719, 555] width 682 height 13
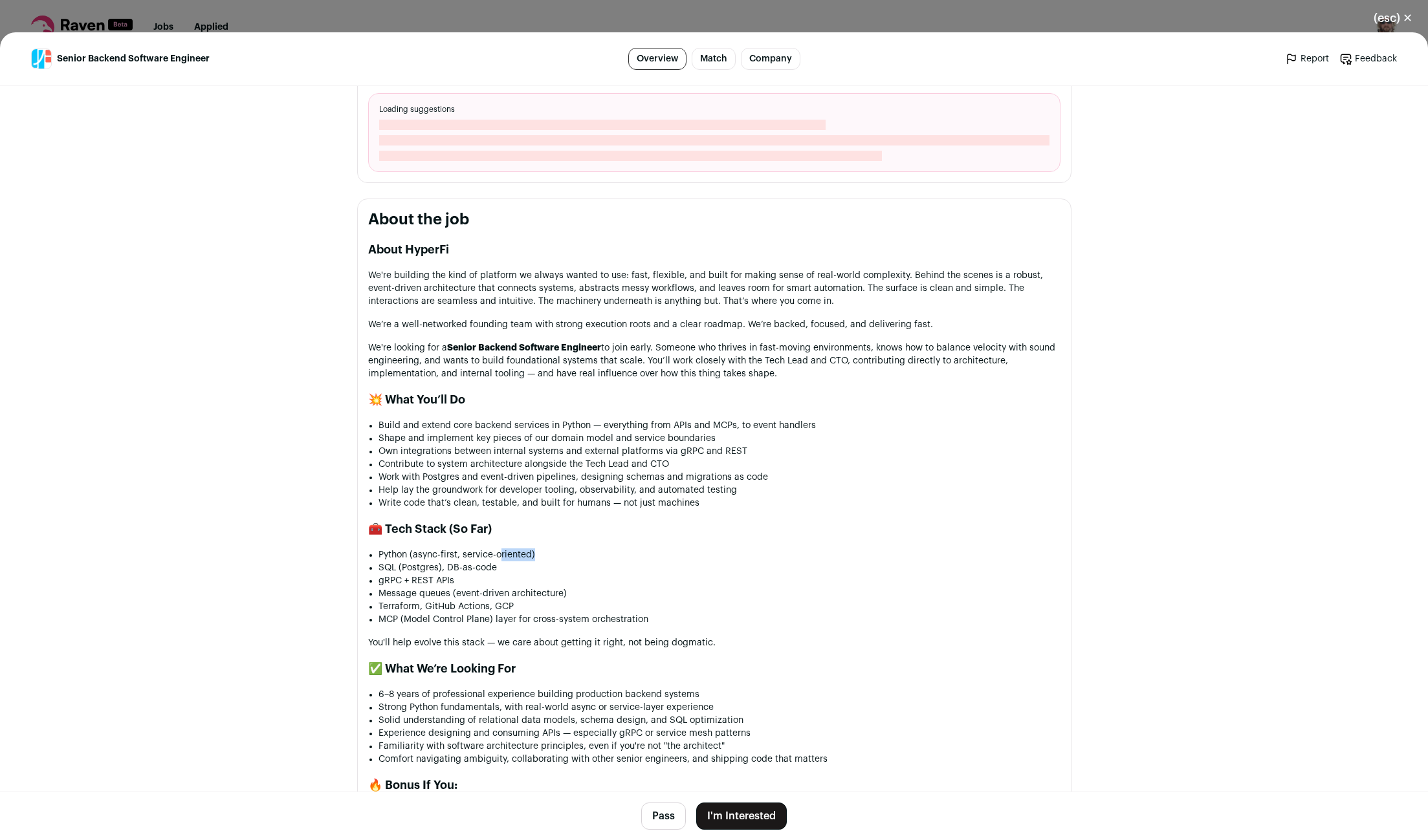
drag, startPoint x: 500, startPoint y: 552, endPoint x: 538, endPoint y: 553, distance: 38.0
click at [536, 553] on li "Python (async-first, service-oriented)" at bounding box center [719, 555] width 682 height 13
drag, startPoint x: 392, startPoint y: 573, endPoint x: 479, endPoint y: 572, distance: 87.0
click at [469, 571] on li "SQL (Postgres), DB-as-code" at bounding box center [719, 567] width 682 height 13
click at [517, 581] on li "gRPC + REST APIs" at bounding box center [719, 580] width 682 height 13
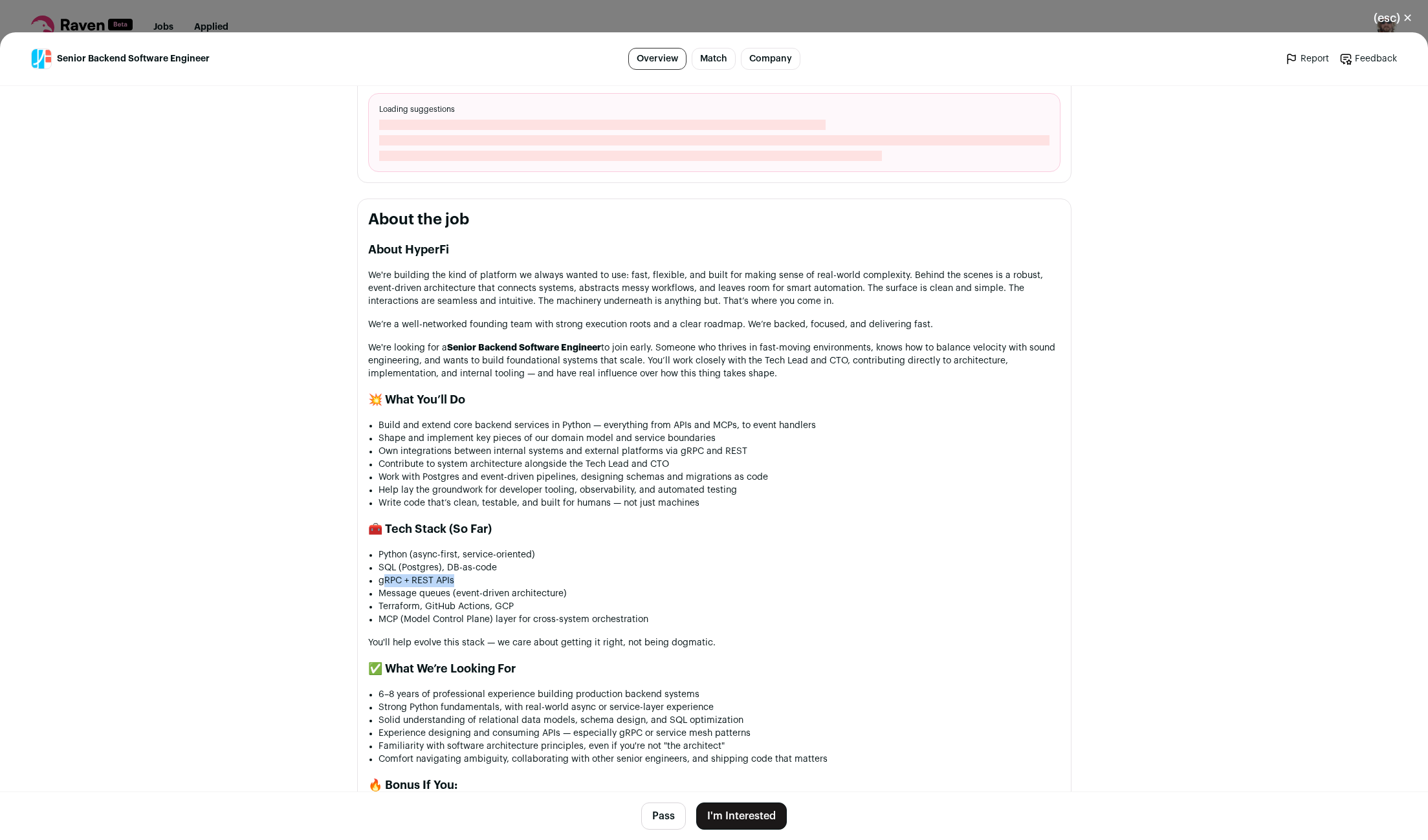
drag, startPoint x: 383, startPoint y: 577, endPoint x: 458, endPoint y: 580, distance: 75.1
click at [458, 580] on li "gRPC + REST APIs" at bounding box center [719, 580] width 682 height 13
drag, startPoint x: 413, startPoint y: 600, endPoint x: 484, endPoint y: 600, distance: 71.0
click at [473, 600] on li "Message queues (event-driven architecture)" at bounding box center [719, 593] width 682 height 13
drag, startPoint x: 492, startPoint y: 600, endPoint x: 522, endPoint y: 600, distance: 30.0
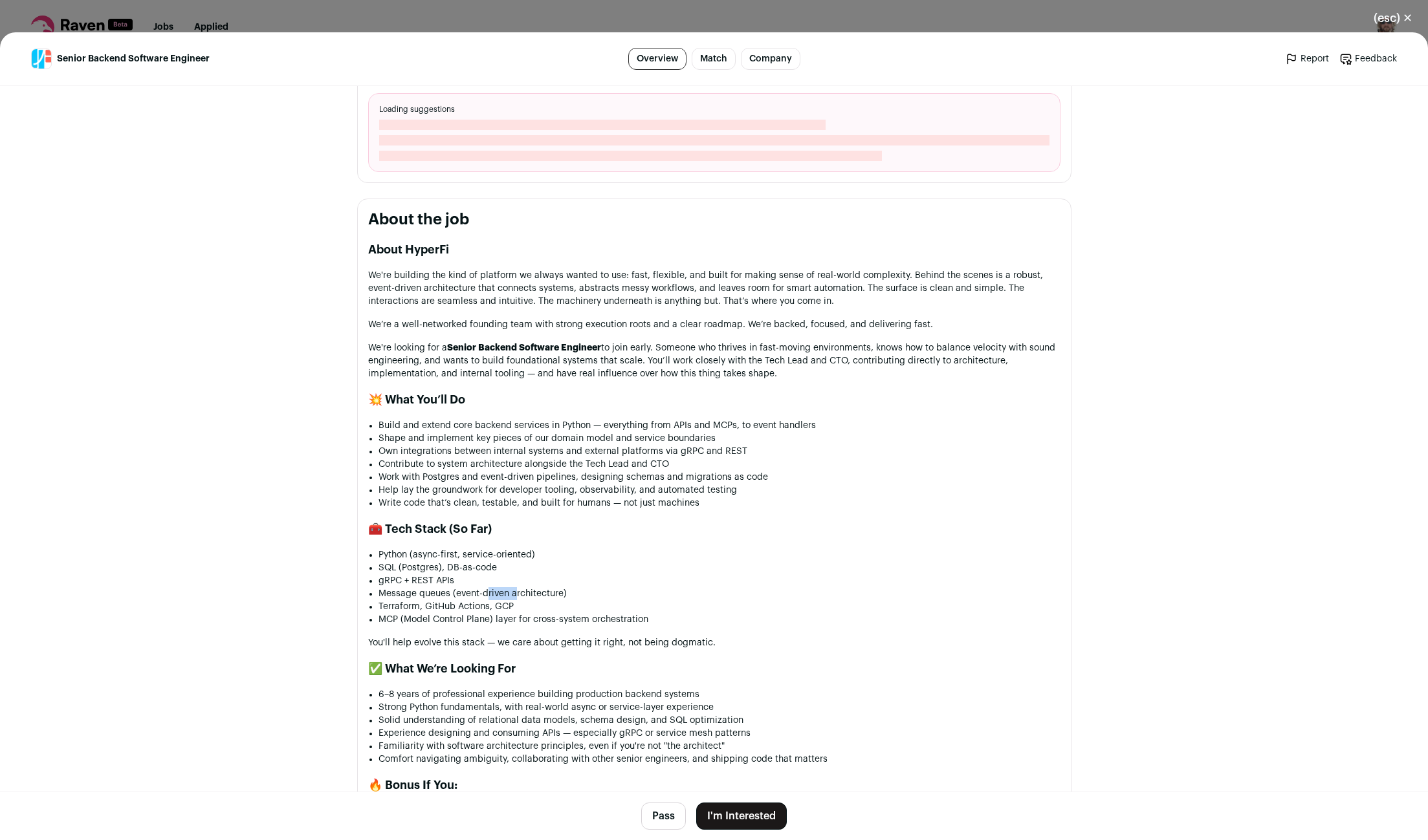
click at [517, 600] on li "Message queues (event-driven architecture)" at bounding box center [719, 593] width 682 height 13
drag, startPoint x: 394, startPoint y: 608, endPoint x: 470, endPoint y: 610, distance: 76.0
click at [467, 610] on li "Terraform, GitHub Actions, GCP" at bounding box center [719, 606] width 682 height 13
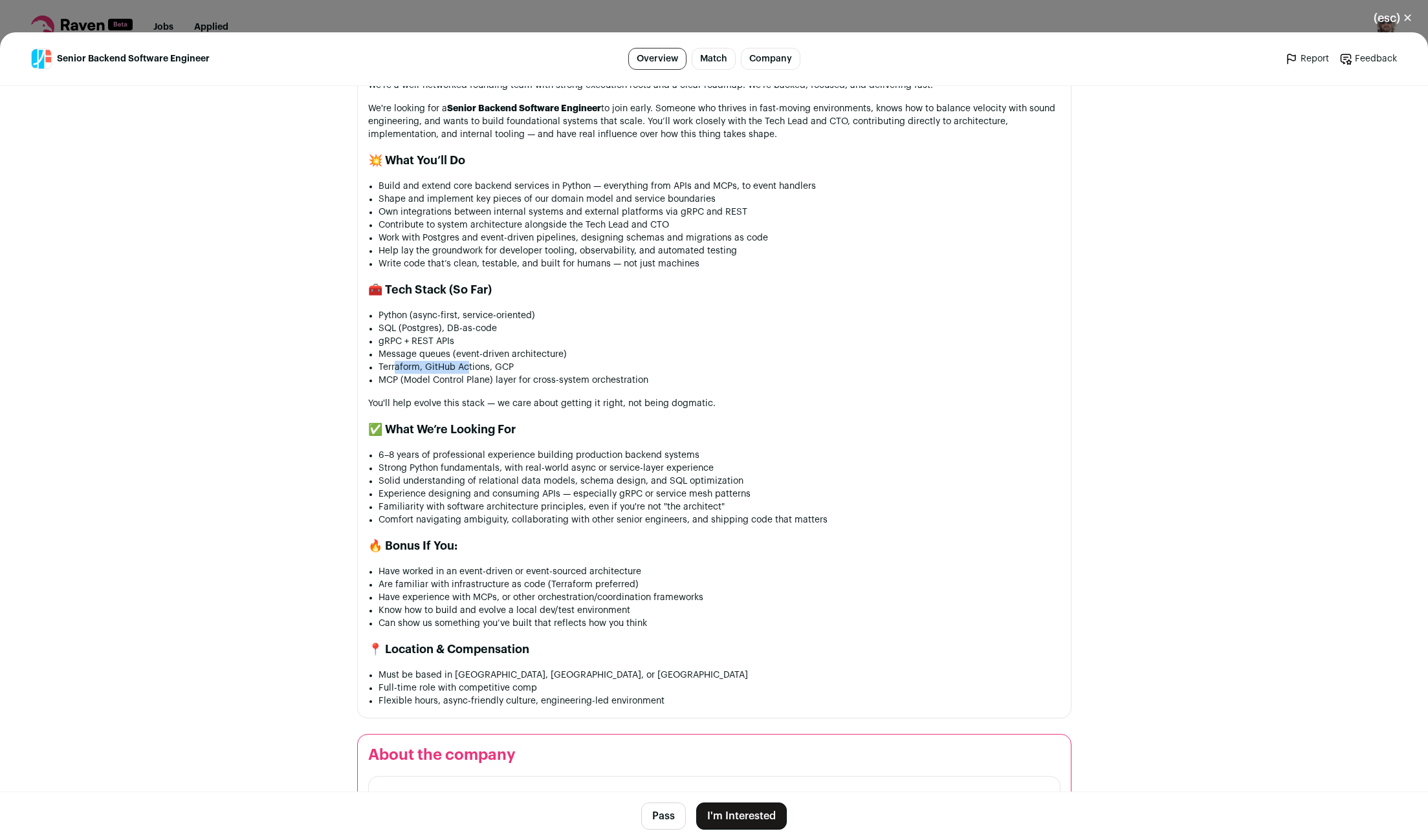
scroll to position [736, 0]
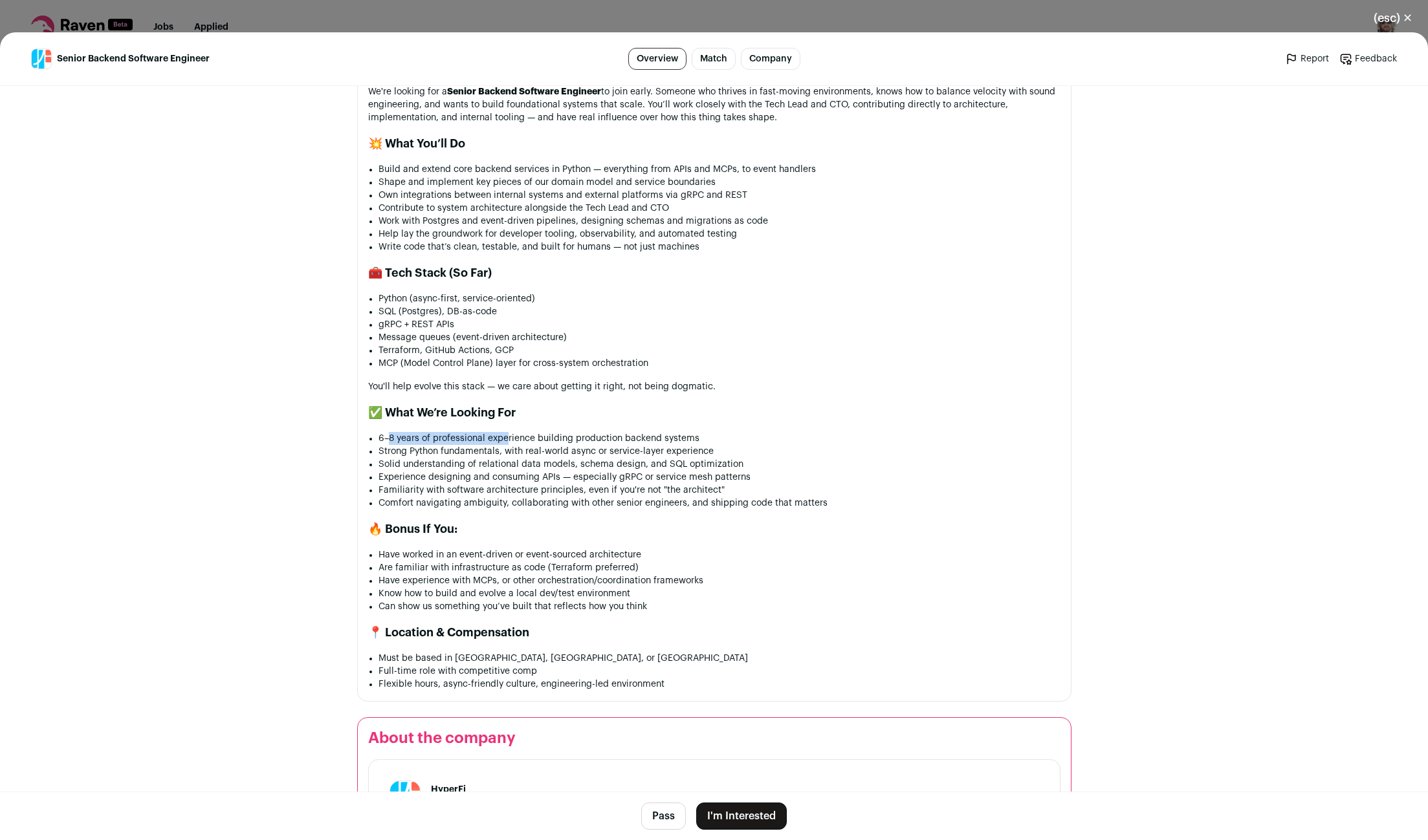
drag, startPoint x: 389, startPoint y: 438, endPoint x: 513, endPoint y: 440, distance: 124.0
click at [508, 439] on li "6–8 years of professional experience building production backend systems" at bounding box center [719, 438] width 682 height 13
drag, startPoint x: 565, startPoint y: 442, endPoint x: 651, endPoint y: 440, distance: 86.0
click at [648, 440] on li "6–8 years of professional experience building production backend systems" at bounding box center [719, 438] width 682 height 13
drag, startPoint x: 419, startPoint y: 457, endPoint x: 549, endPoint y: 454, distance: 130.0
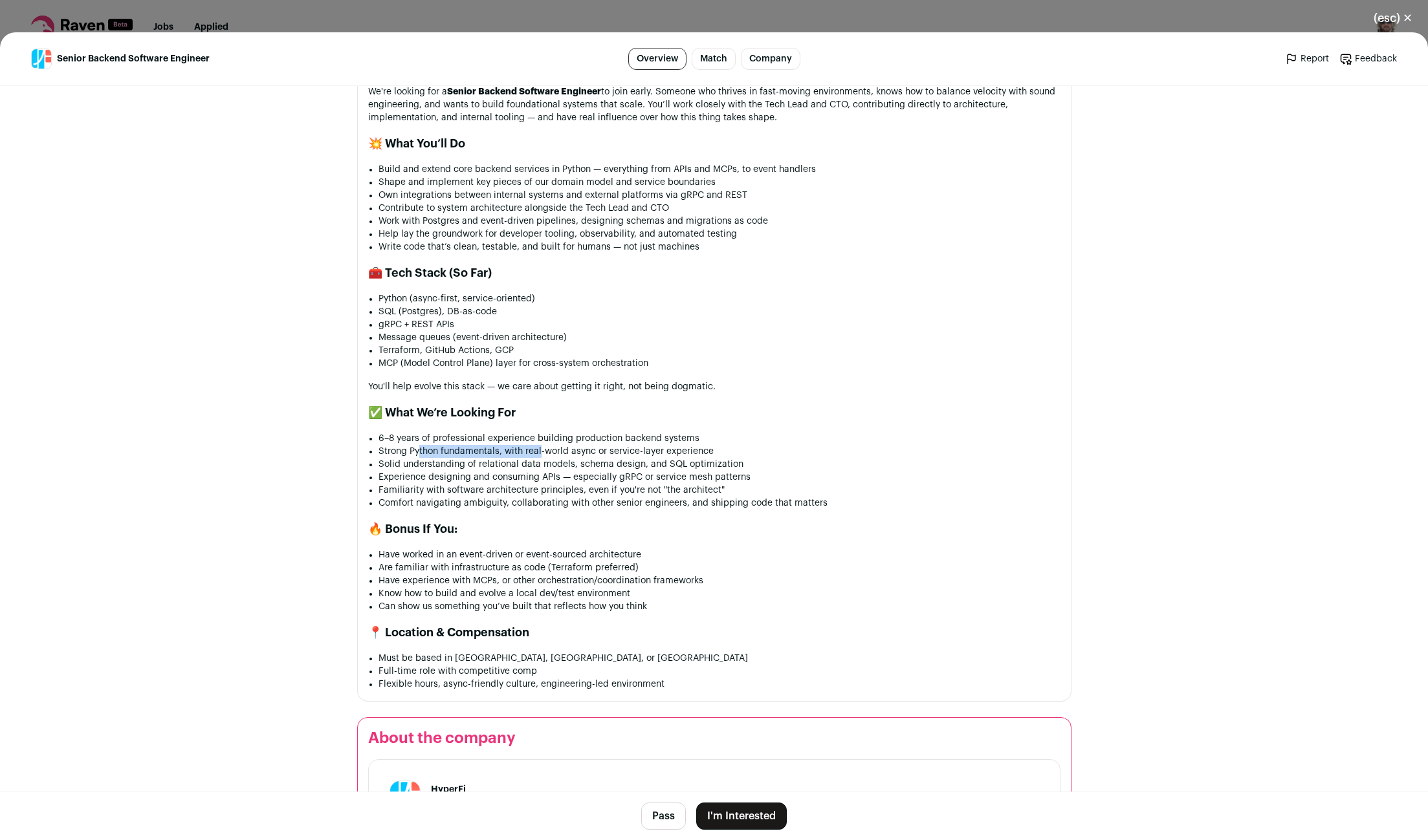
click at [545, 453] on li "Strong Python fundamentals, with real-world async or service-layer experience" at bounding box center [719, 451] width 682 height 13
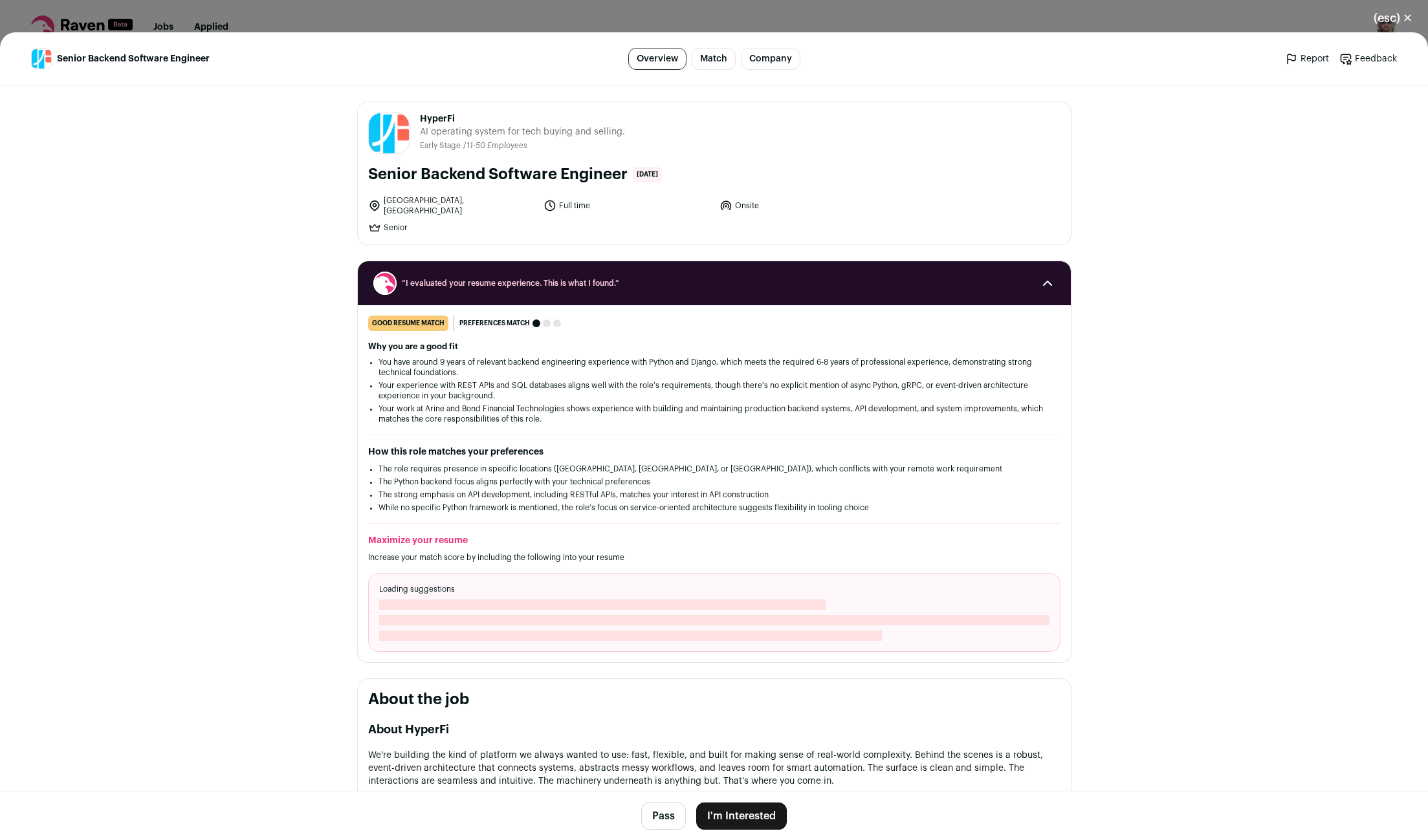
scroll to position [256, 0]
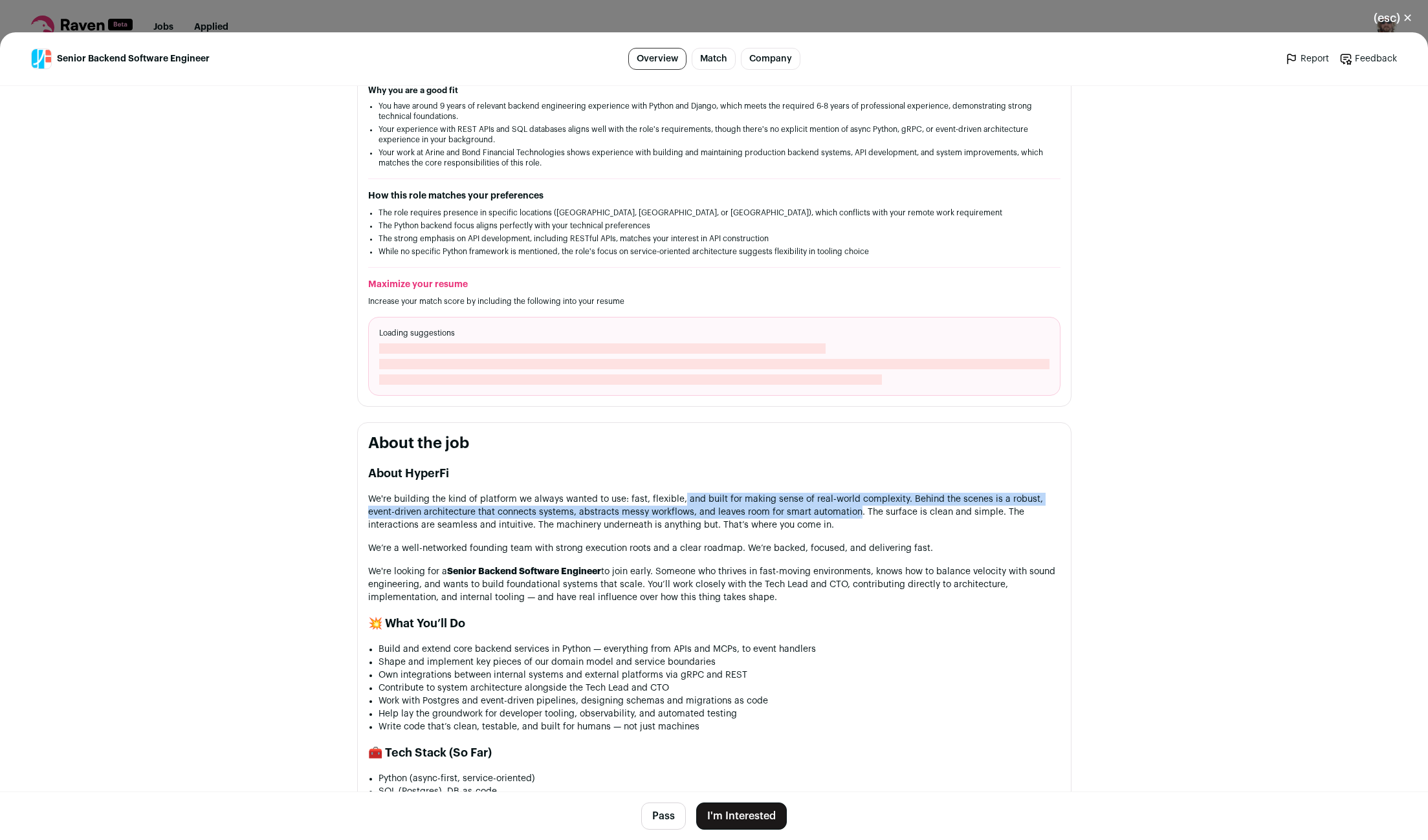
drag, startPoint x: 689, startPoint y: 494, endPoint x: 858, endPoint y: 500, distance: 169.1
click at [834, 499] on p "We're building the kind of platform we always wanted to use: fast, flexible, an…" at bounding box center [714, 512] width 692 height 39
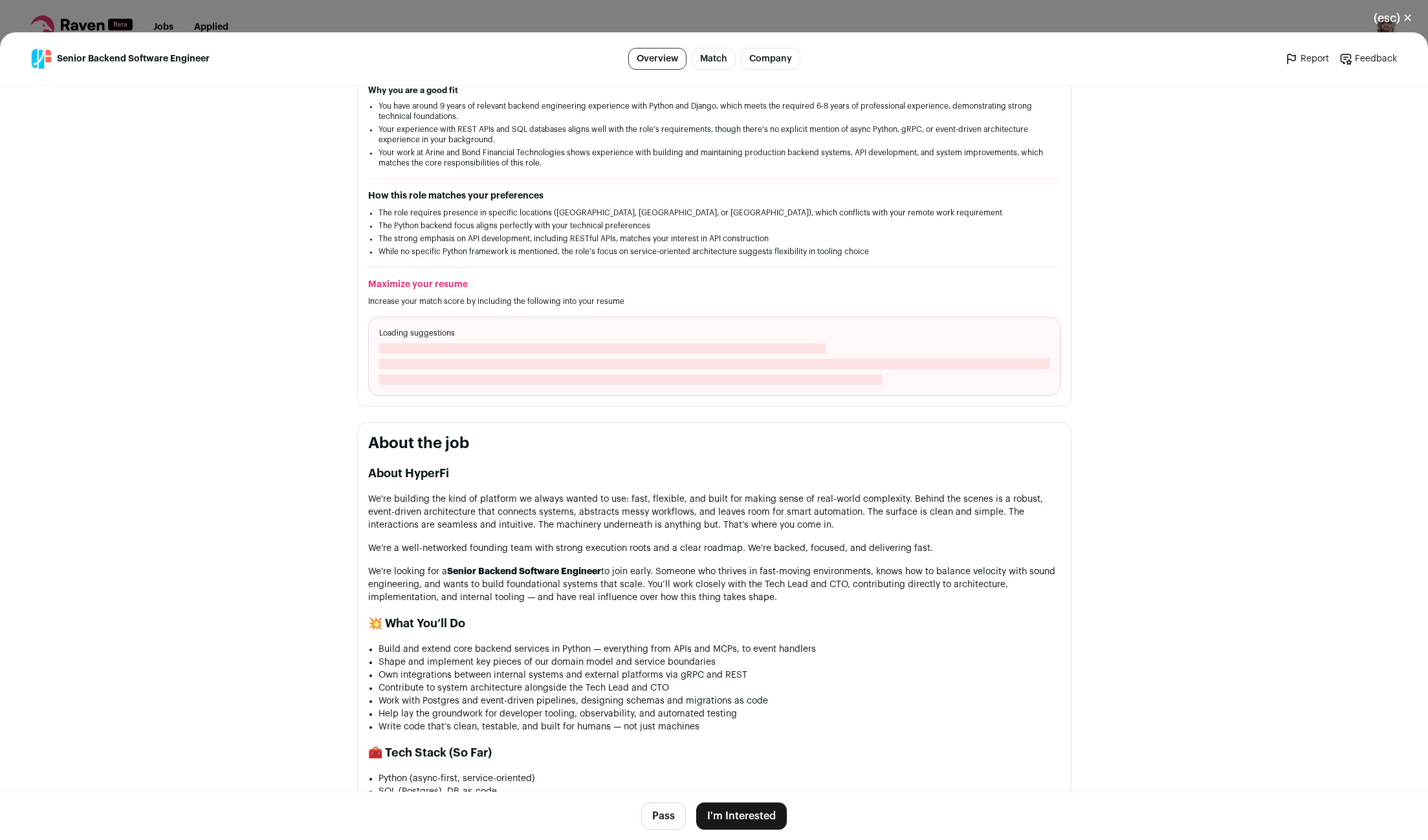
click at [874, 502] on p "We're building the kind of platform we always wanted to use: fast, flexible, an…" at bounding box center [714, 512] width 692 height 39
drag, startPoint x: 966, startPoint y: 490, endPoint x: 394, endPoint y: 503, distance: 572.1
click at [394, 503] on p "We're building the kind of platform we always wanted to use: fast, flexible, an…" at bounding box center [714, 512] width 692 height 39
drag, startPoint x: 484, startPoint y: 502, endPoint x: 576, endPoint y: 505, distance: 92.0
click at [570, 504] on p "We're building the kind of platform we always wanted to use: fast, flexible, an…" at bounding box center [714, 512] width 692 height 39
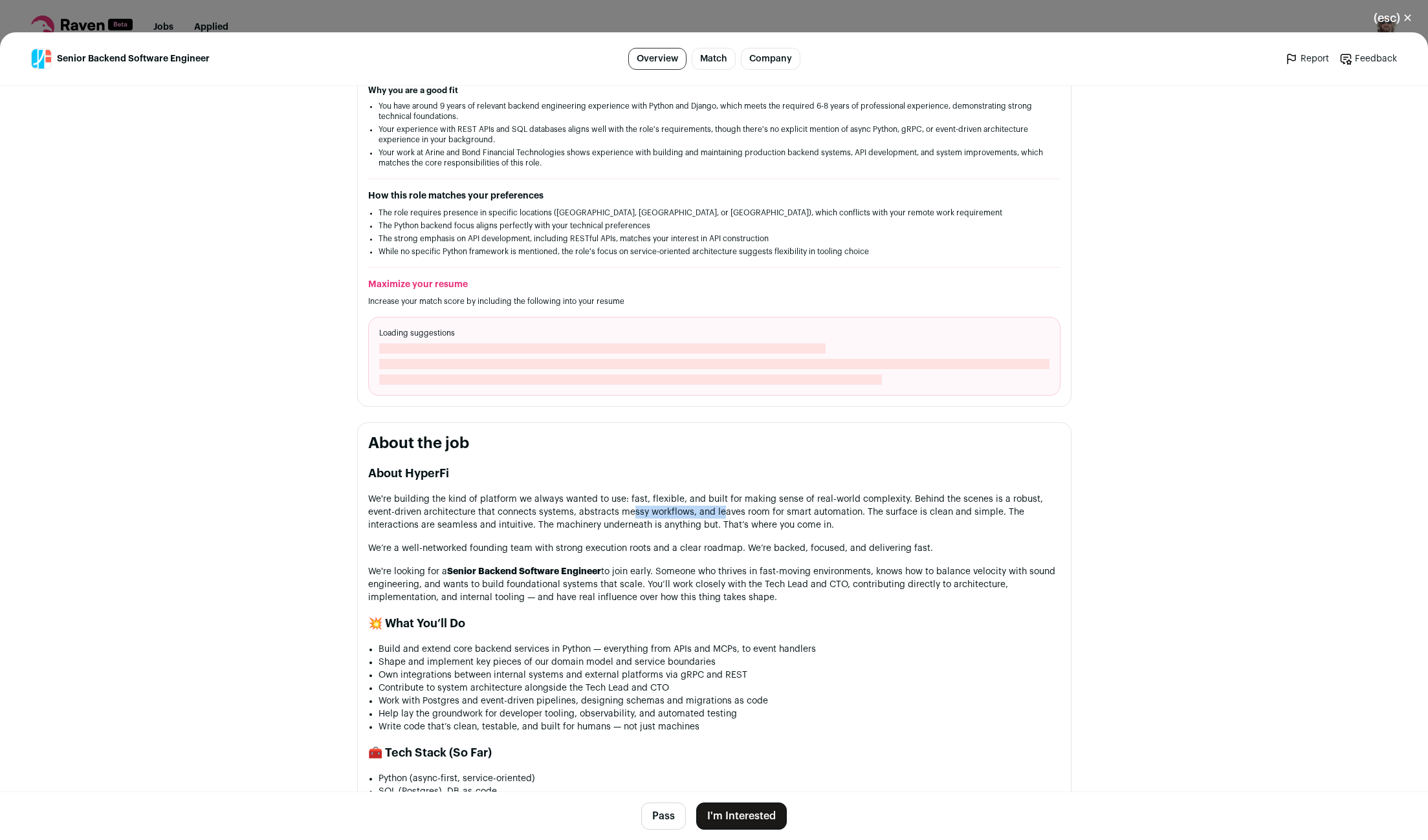
drag, startPoint x: 631, startPoint y: 506, endPoint x: 707, endPoint y: 506, distance: 76.0
click at [702, 505] on p "We're building the kind of platform we always wanted to use: fast, flexible, an…" at bounding box center [714, 512] width 692 height 39
drag, startPoint x: 759, startPoint y: 508, endPoint x: 830, endPoint y: 508, distance: 71.0
click at [827, 508] on p "We're building the kind of platform we always wanted to use: fast, flexible, an…" at bounding box center [714, 512] width 692 height 39
drag, startPoint x: 905, startPoint y: 507, endPoint x: 486, endPoint y: 518, distance: 419.1
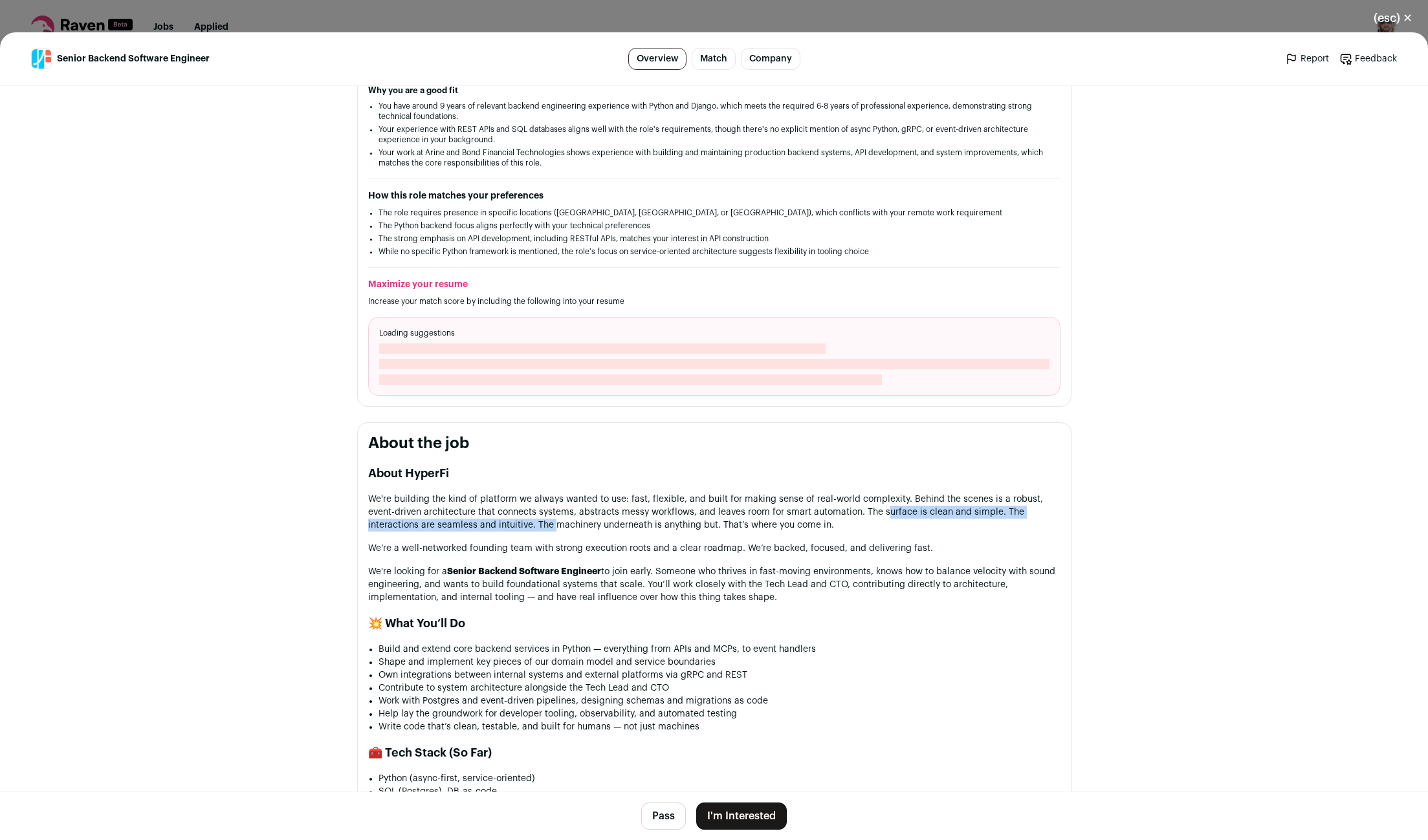
click at [486, 518] on p "We're building the kind of platform we always wanted to use: fast, flexible, an…" at bounding box center [714, 512] width 692 height 39
drag, startPoint x: 555, startPoint y: 516, endPoint x: 712, endPoint y: 516, distance: 157.0
click at [712, 516] on p "We're building the kind of platform we always wanted to use: fast, flexible, an…" at bounding box center [714, 512] width 692 height 39
drag, startPoint x: 415, startPoint y: 537, endPoint x: 513, endPoint y: 545, distance: 98.3
click at [507, 544] on p "We’re a well-networked founding team with strong execution roots and a clear ro…" at bounding box center [714, 548] width 692 height 13
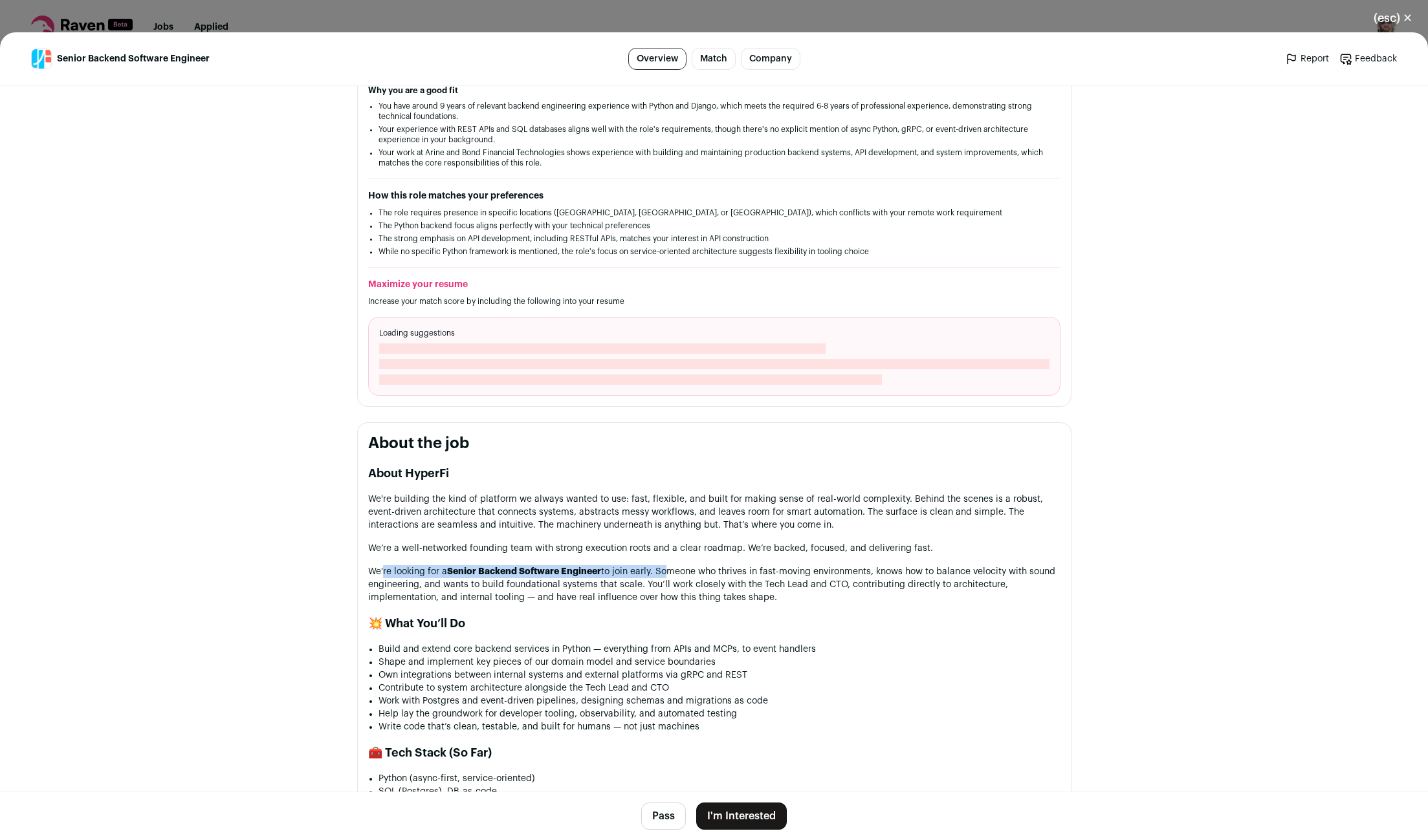
drag, startPoint x: 382, startPoint y: 565, endPoint x: 666, endPoint y: 569, distance: 284.0
click at [666, 569] on p "We're looking for a Senior Backend Software Engineer to join early. Someone who…" at bounding box center [714, 584] width 692 height 39
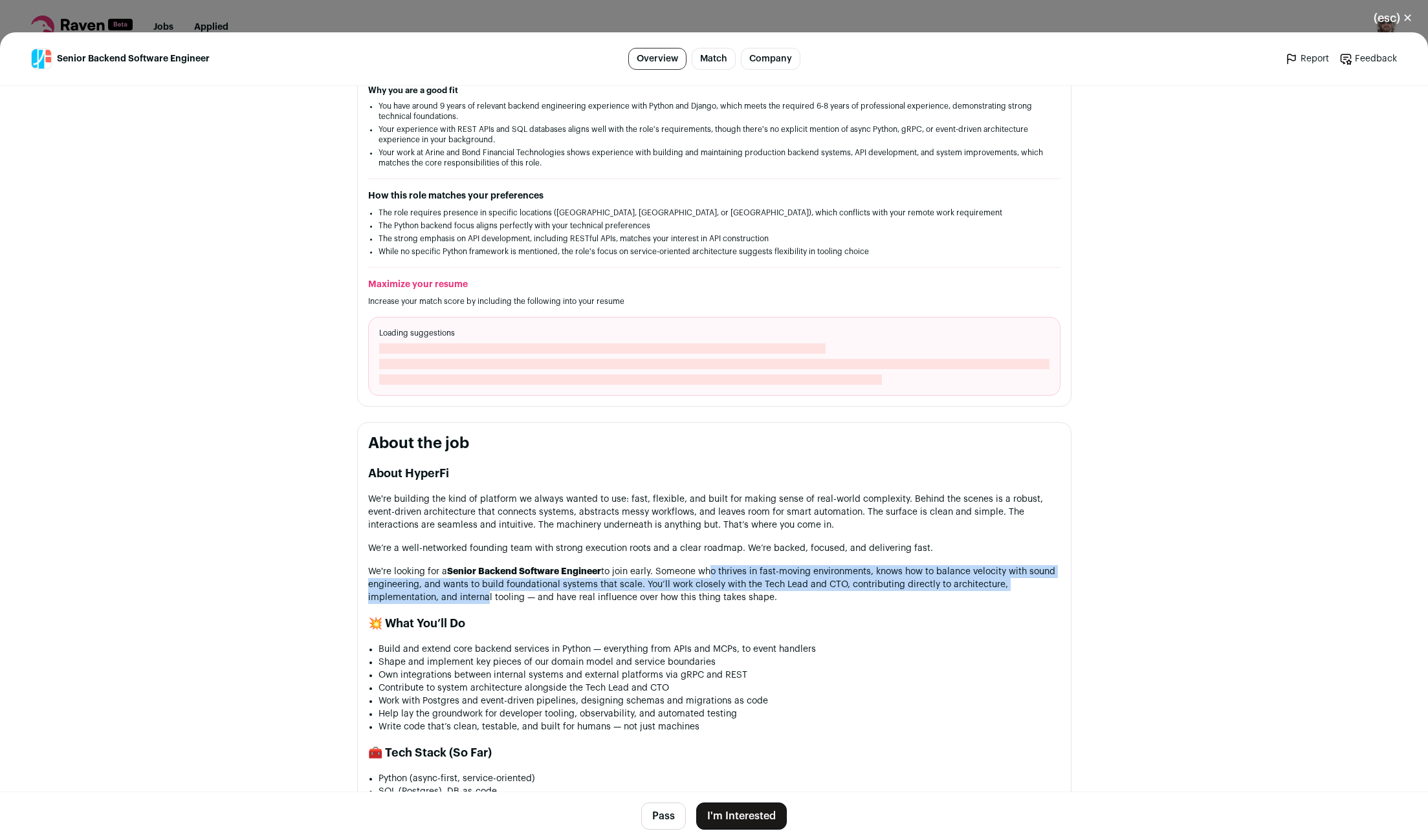
drag, startPoint x: 736, startPoint y: 567, endPoint x: 483, endPoint y: 584, distance: 253.6
click at [483, 584] on p "We're looking for a Senior Backend Software Engineer to join early. Someone who…" at bounding box center [714, 584] width 692 height 39
click at [517, 576] on p "We're looking for a Senior Backend Software Engineer to join early. Someone who…" at bounding box center [714, 584] width 692 height 39
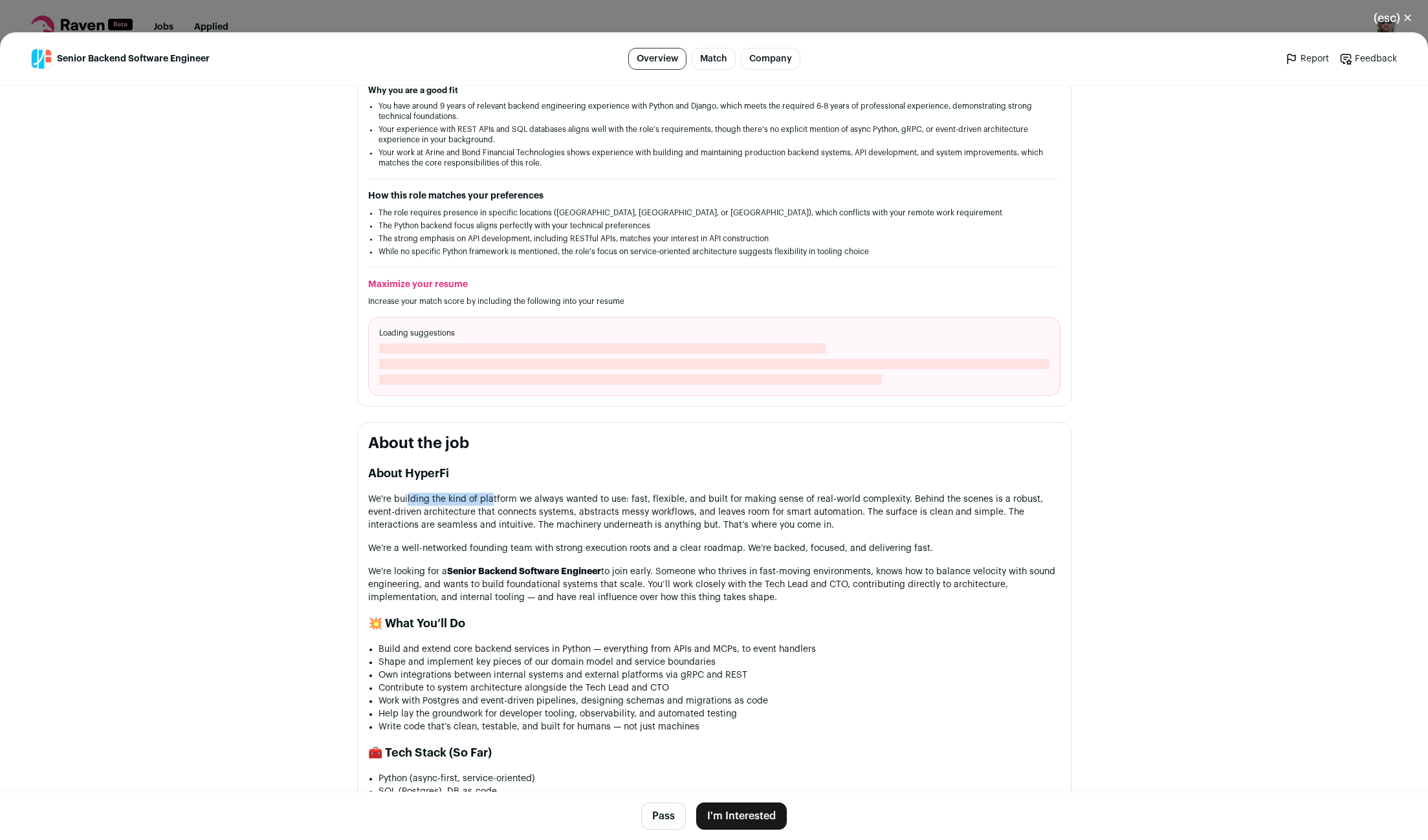
drag, startPoint x: 406, startPoint y: 493, endPoint x: 494, endPoint y: 492, distance: 88.0
click at [491, 492] on p "We're building the kind of platform we always wanted to use: fast, flexible, an…" at bounding box center [714, 512] width 692 height 39
drag, startPoint x: 396, startPoint y: 514, endPoint x: 504, endPoint y: 512, distance: 108.0
click at [504, 512] on p "We're building the kind of platform we always wanted to use: fast, flexible, an…" at bounding box center [714, 512] width 692 height 39
drag, startPoint x: 545, startPoint y: 506, endPoint x: 652, endPoint y: 505, distance: 107.0
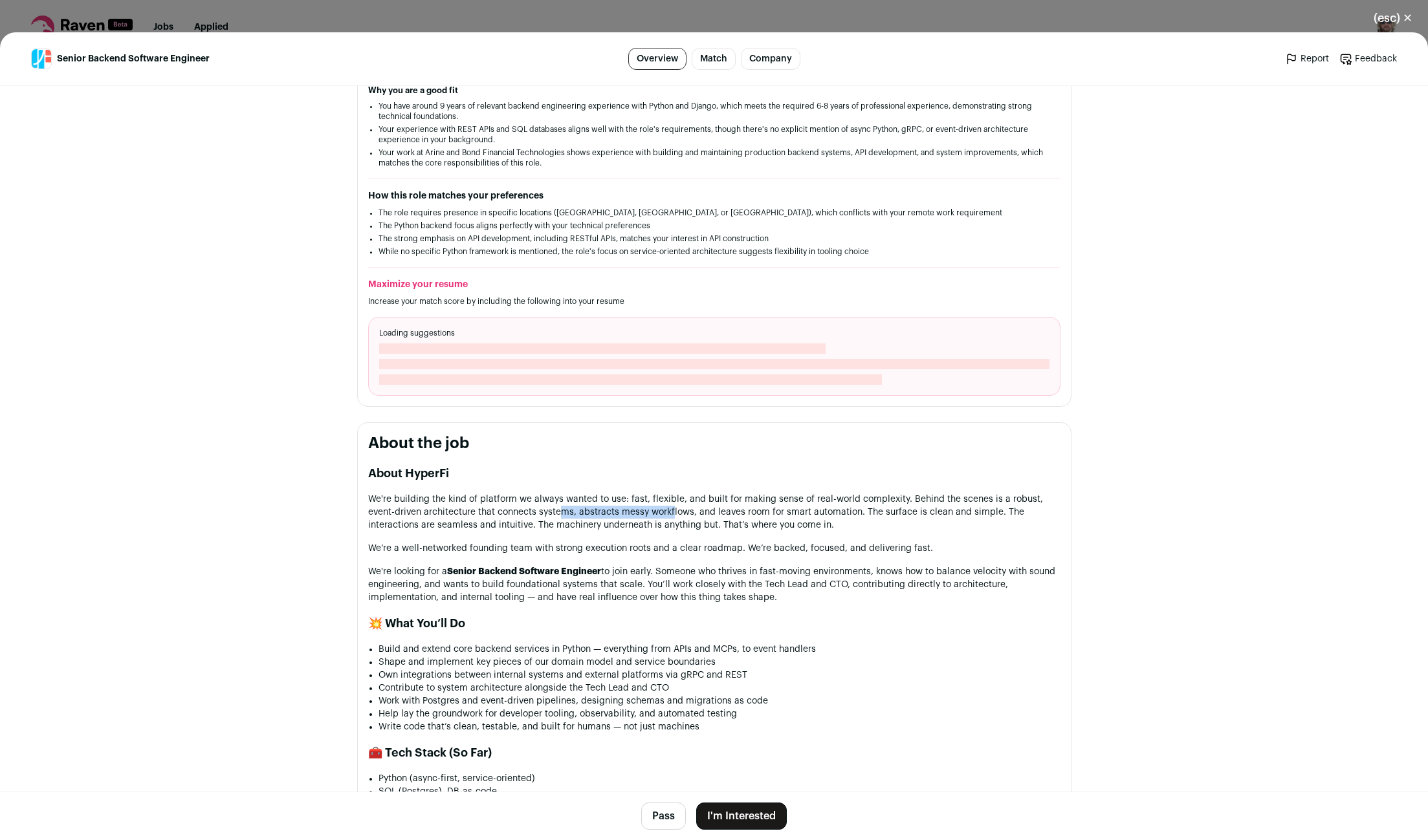
click at [646, 505] on p "We're building the kind of platform we always wanted to use: fast, flexible, an…" at bounding box center [714, 512] width 692 height 39
drag, startPoint x: 492, startPoint y: 516, endPoint x: 555, endPoint y: 517, distance: 63.0
click at [553, 517] on p "We're building the kind of platform we always wanted to use: fast, flexible, an…" at bounding box center [714, 512] width 692 height 39
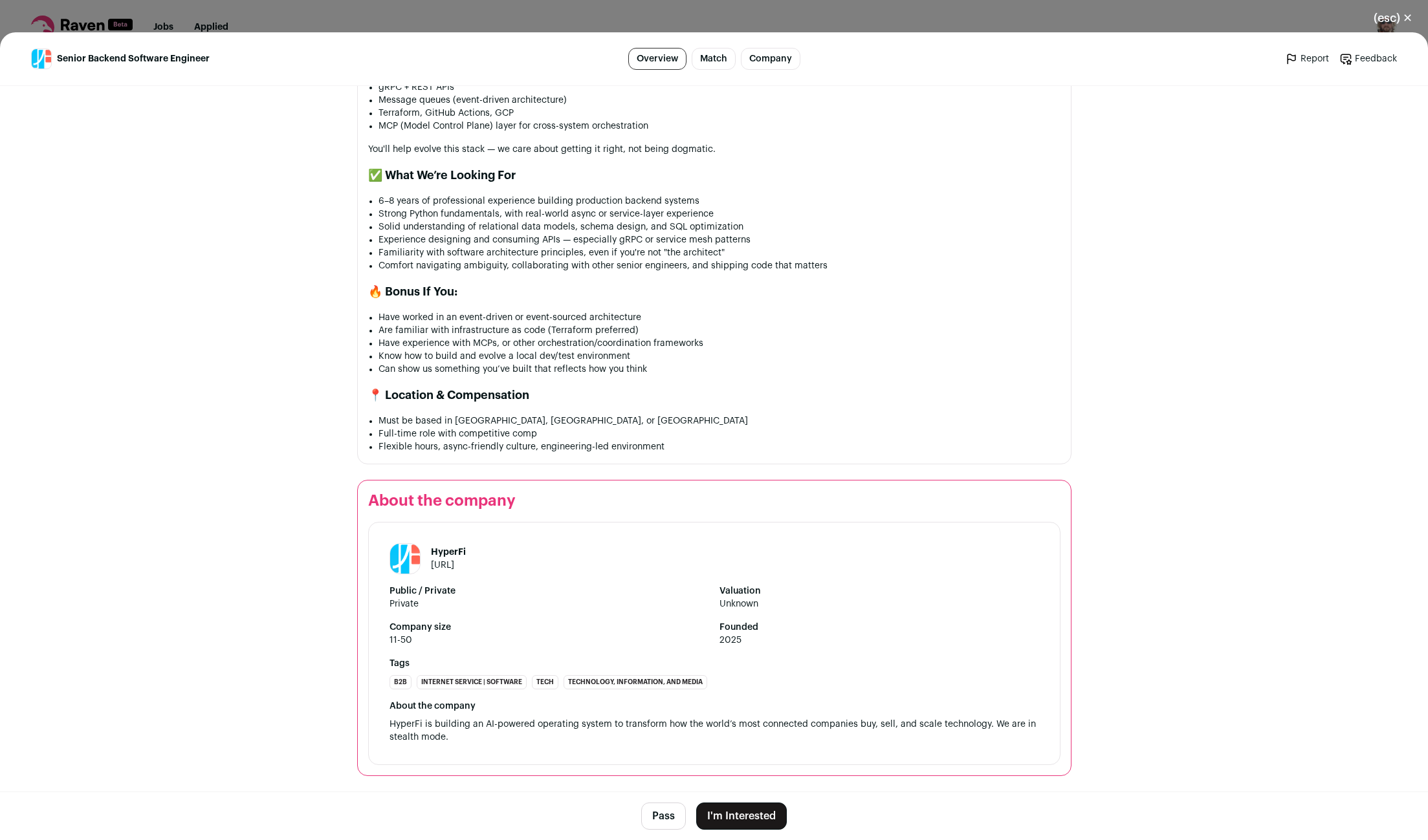
scroll to position [992, 0]
click at [733, 815] on button "I'm Interested" at bounding box center [741, 815] width 90 height 27
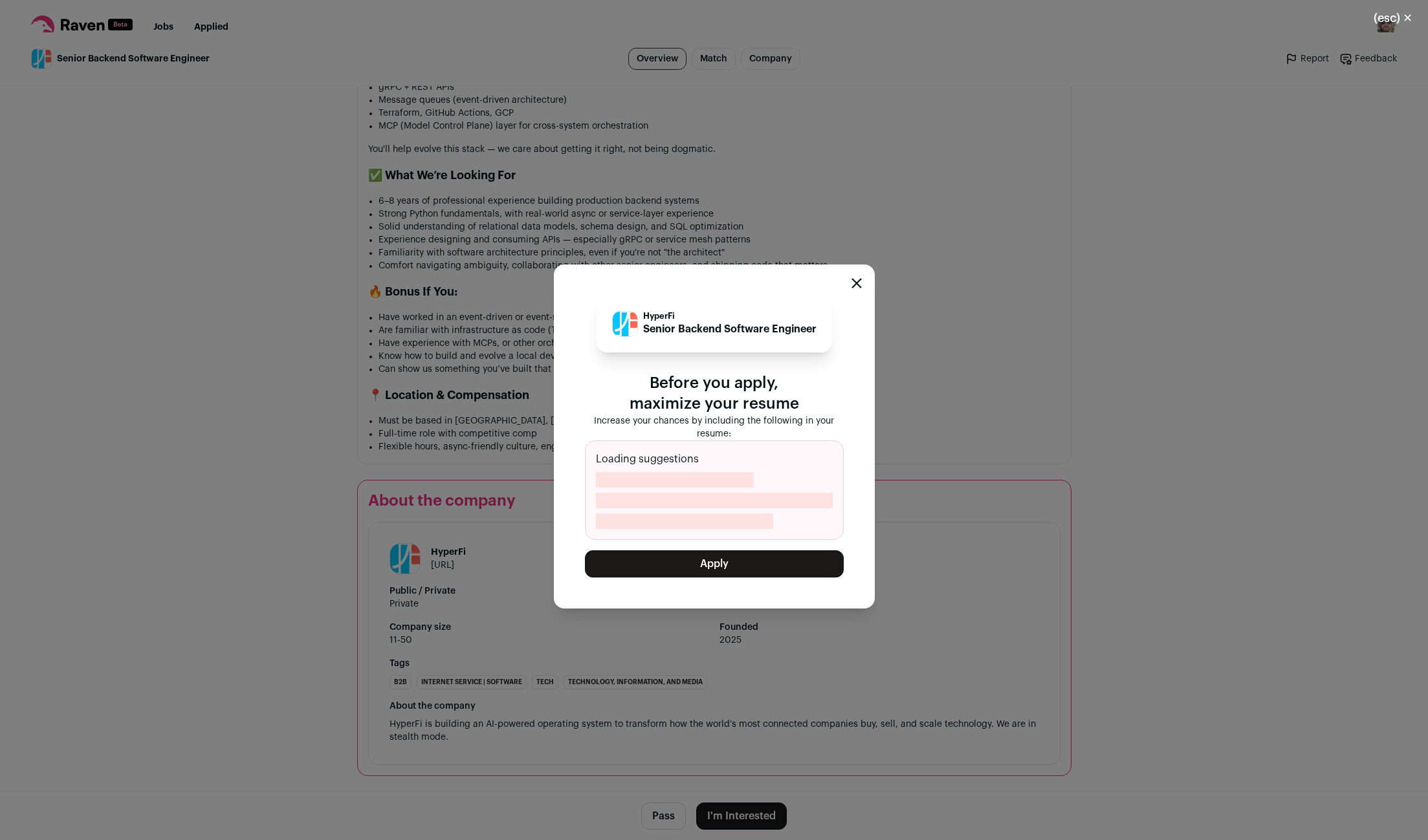
click at [707, 569] on button "Apply" at bounding box center [715, 563] width 259 height 27
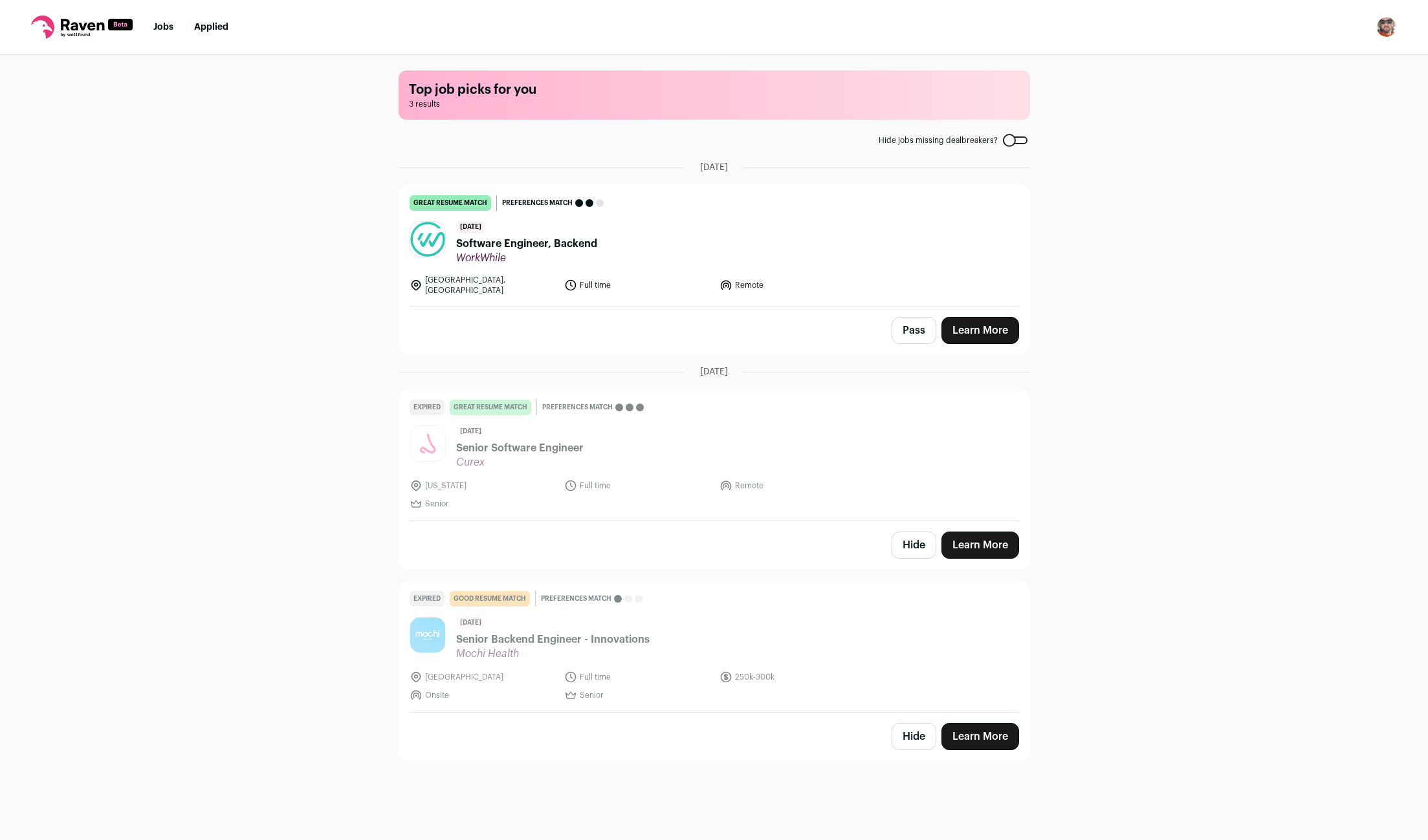
click at [527, 244] on span "Software Engineer, Backend" at bounding box center [527, 244] width 141 height 15
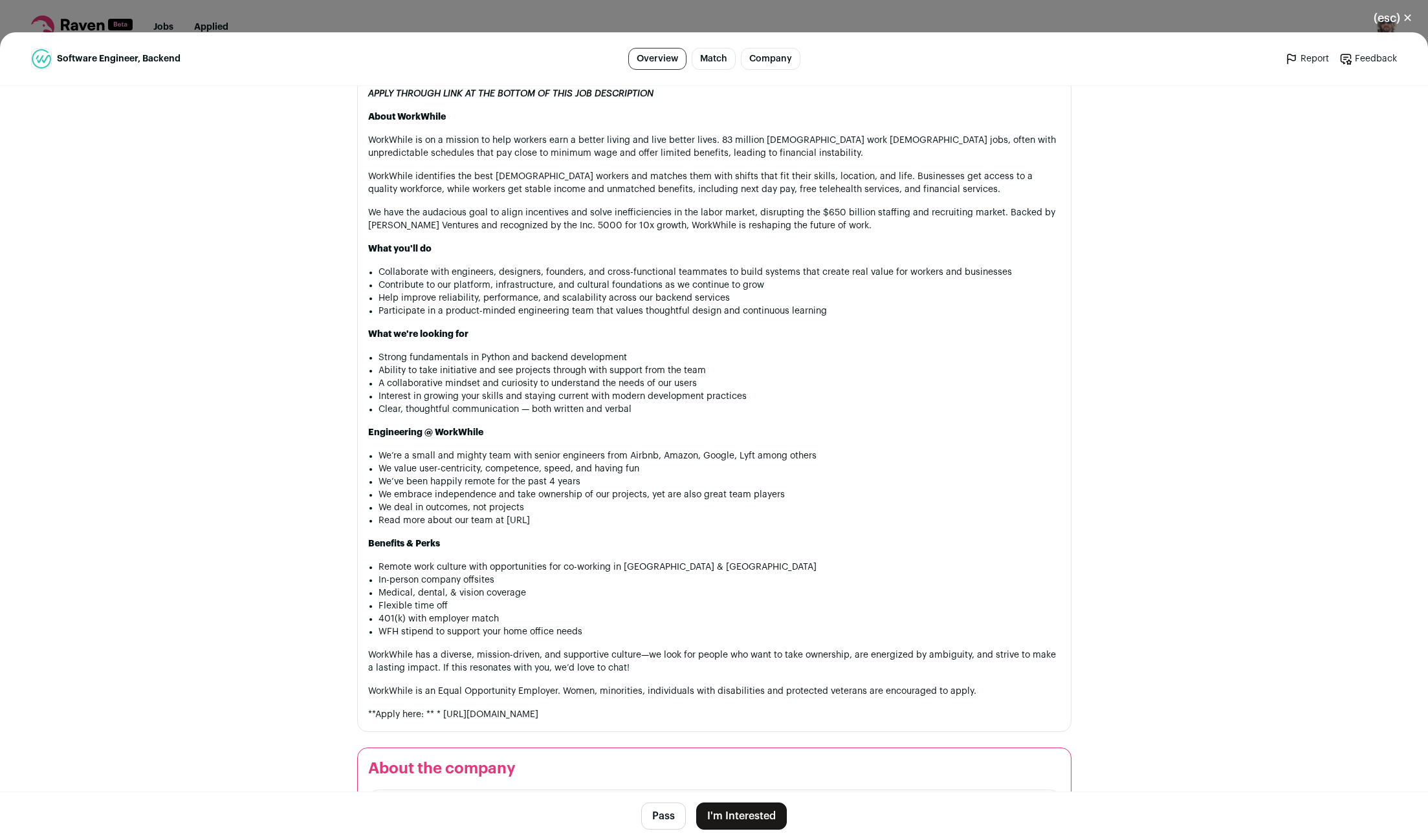
scroll to position [512, 0]
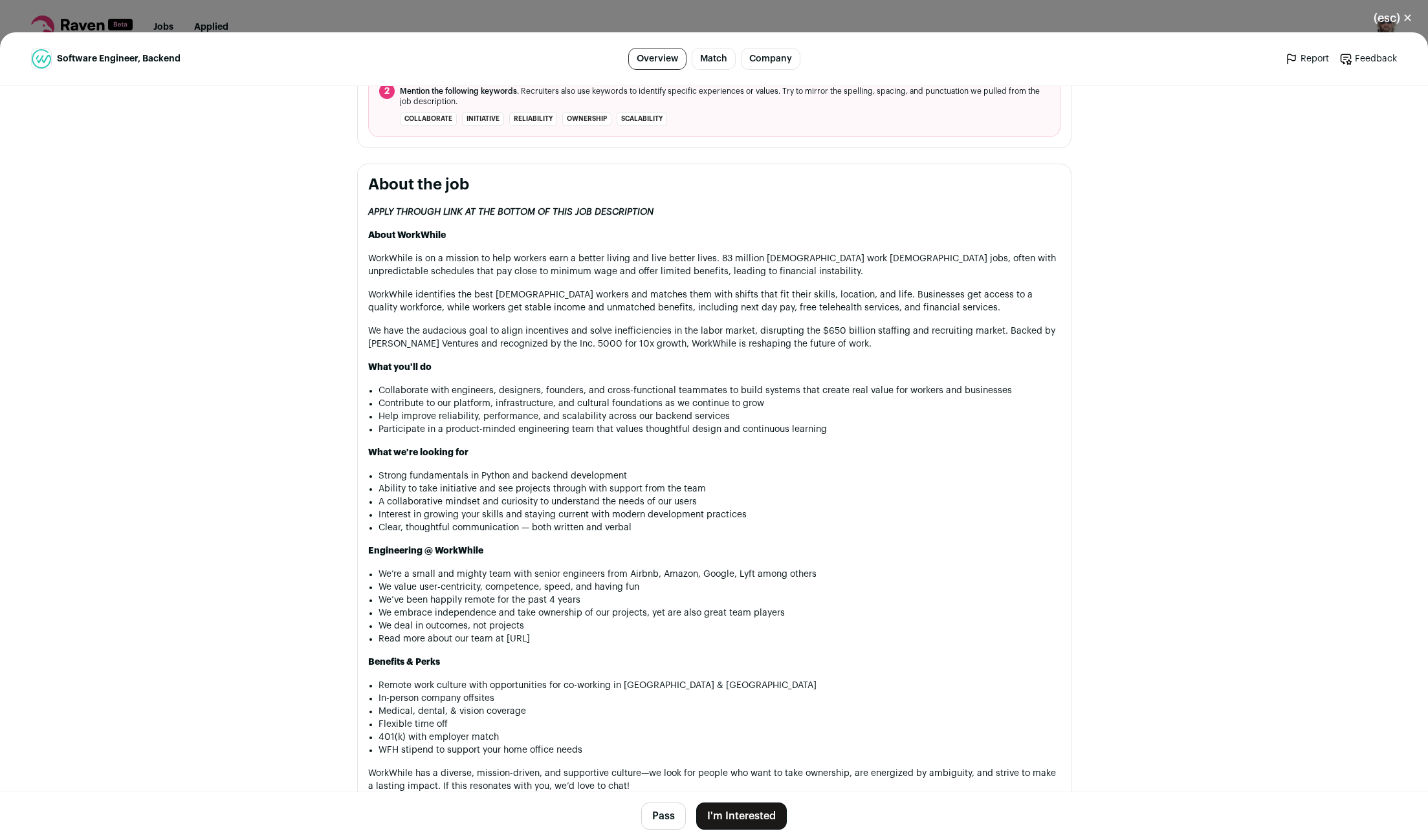
click at [730, 811] on button "I'm Interested" at bounding box center [741, 815] width 90 height 27
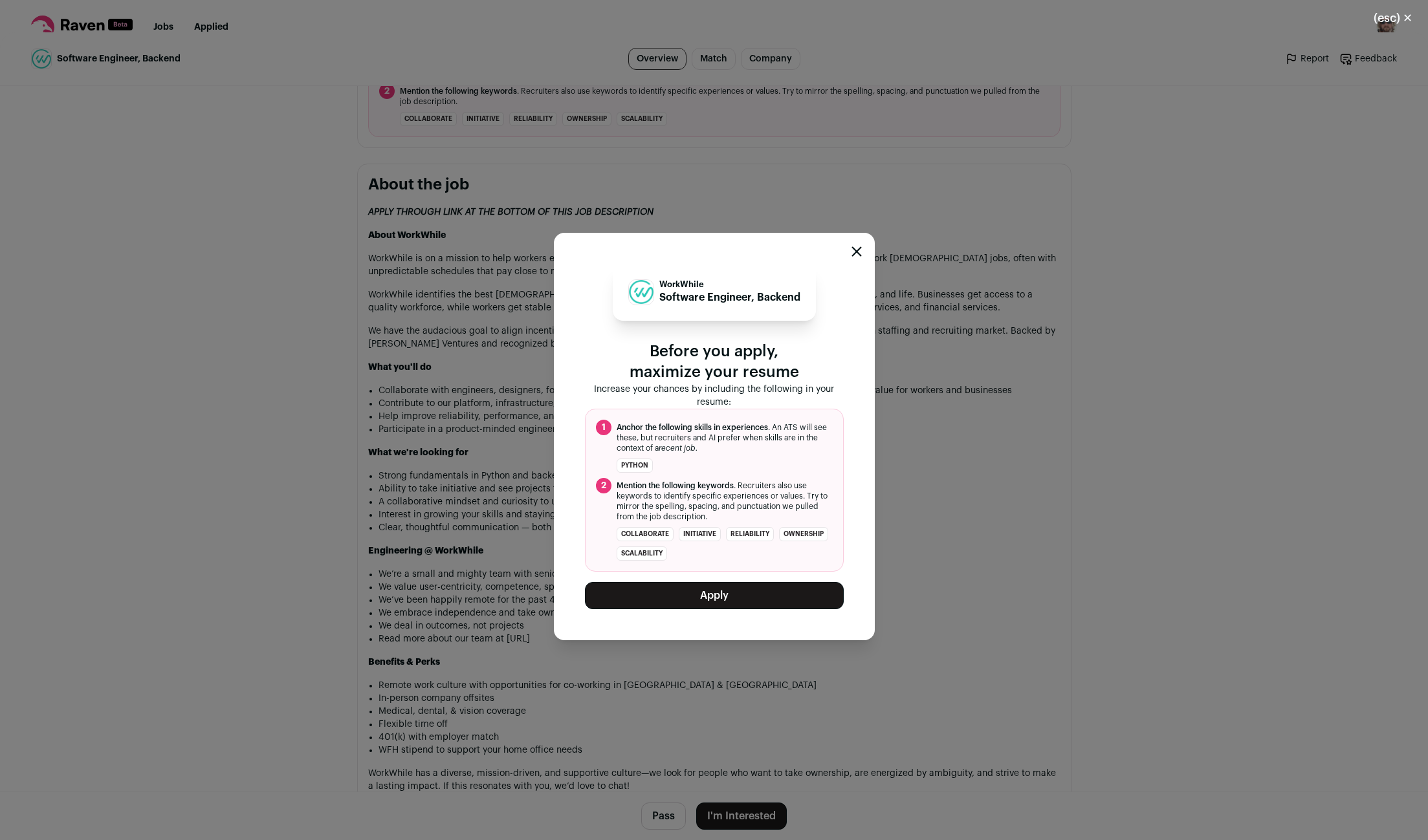
click at [699, 597] on button "Apply" at bounding box center [715, 595] width 259 height 27
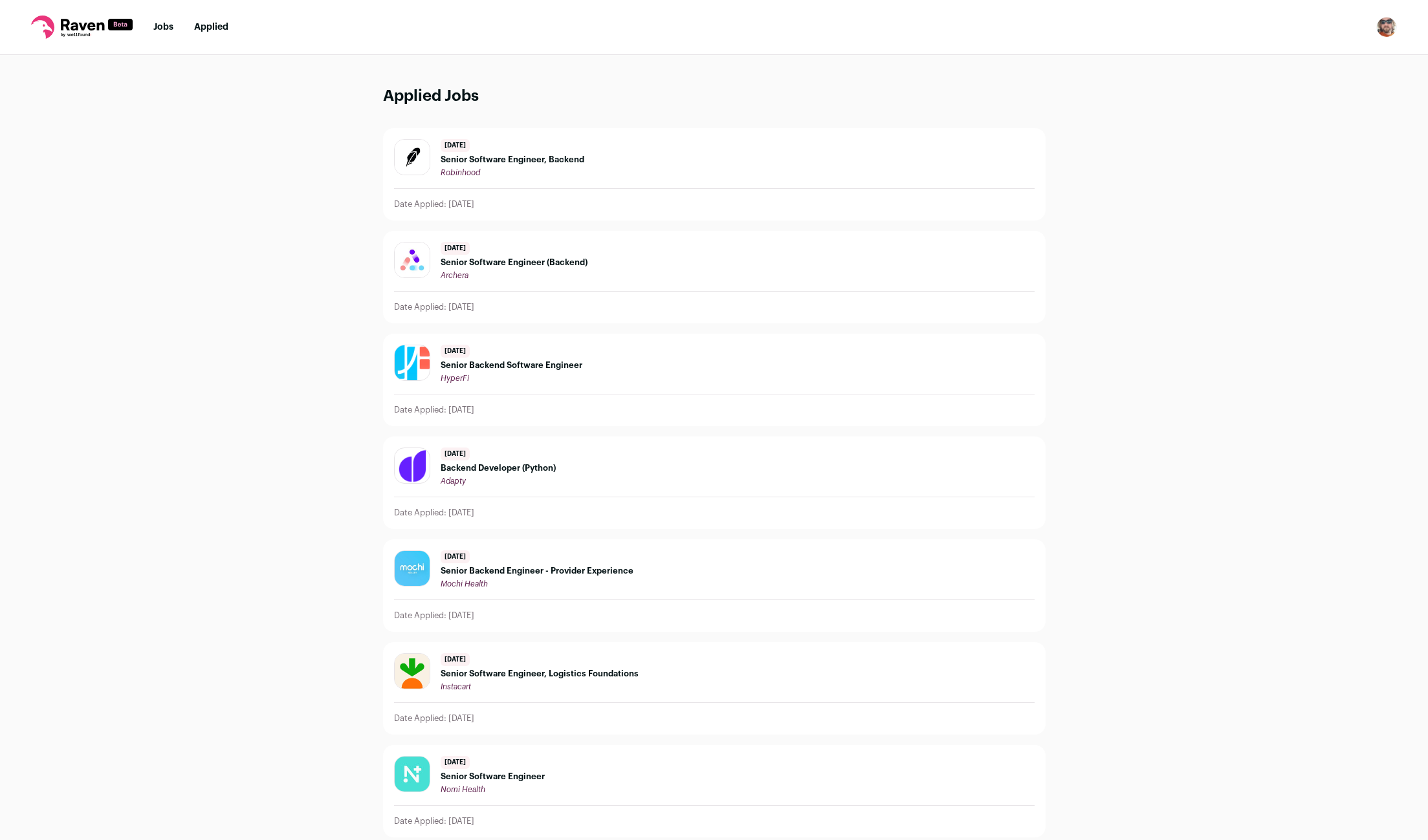
click at [473, 364] on span "Senior Backend Software Engineer" at bounding box center [511, 365] width 142 height 10
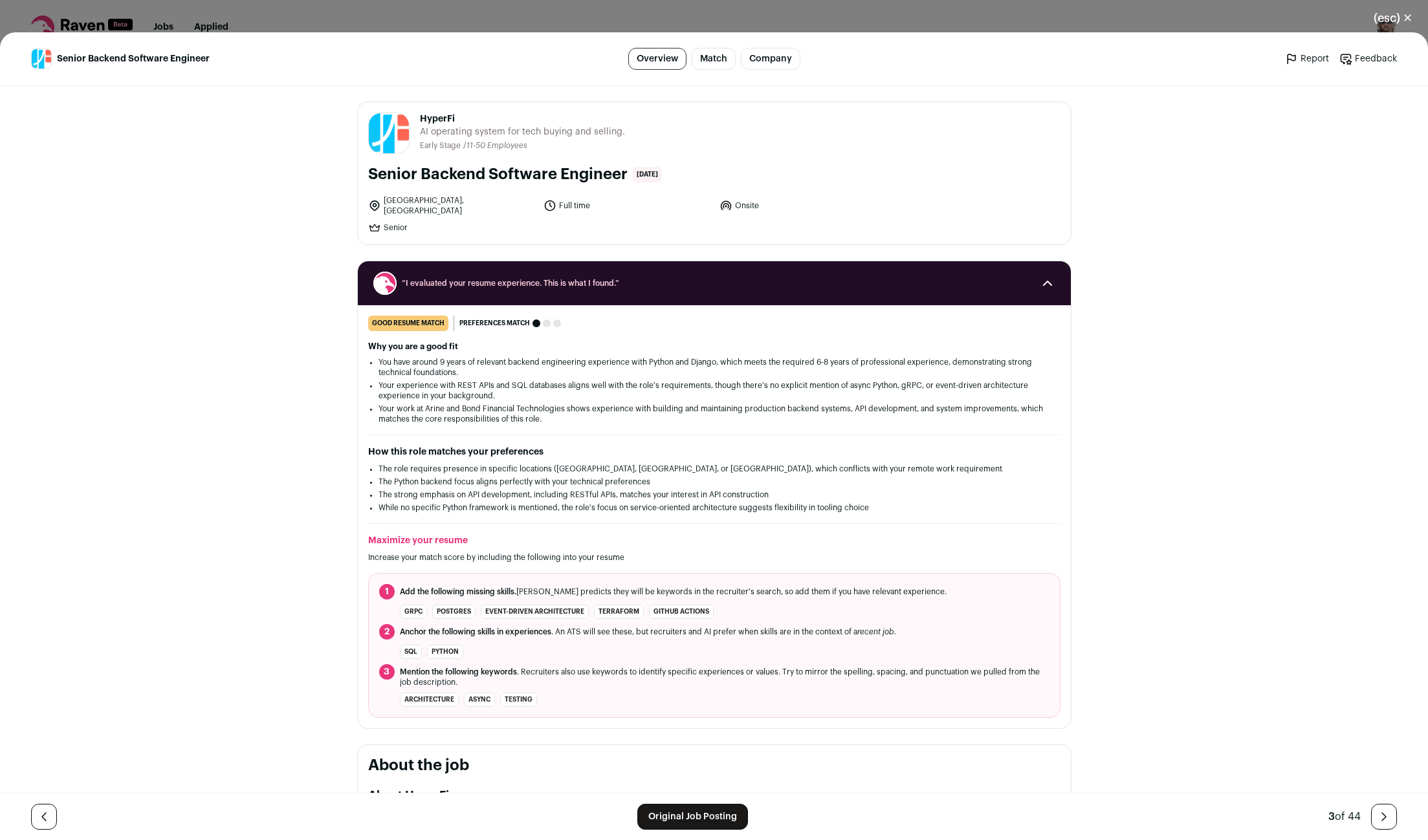
click at [707, 824] on link "Original Job Posting" at bounding box center [693, 817] width 111 height 26
